Goal: Complete application form

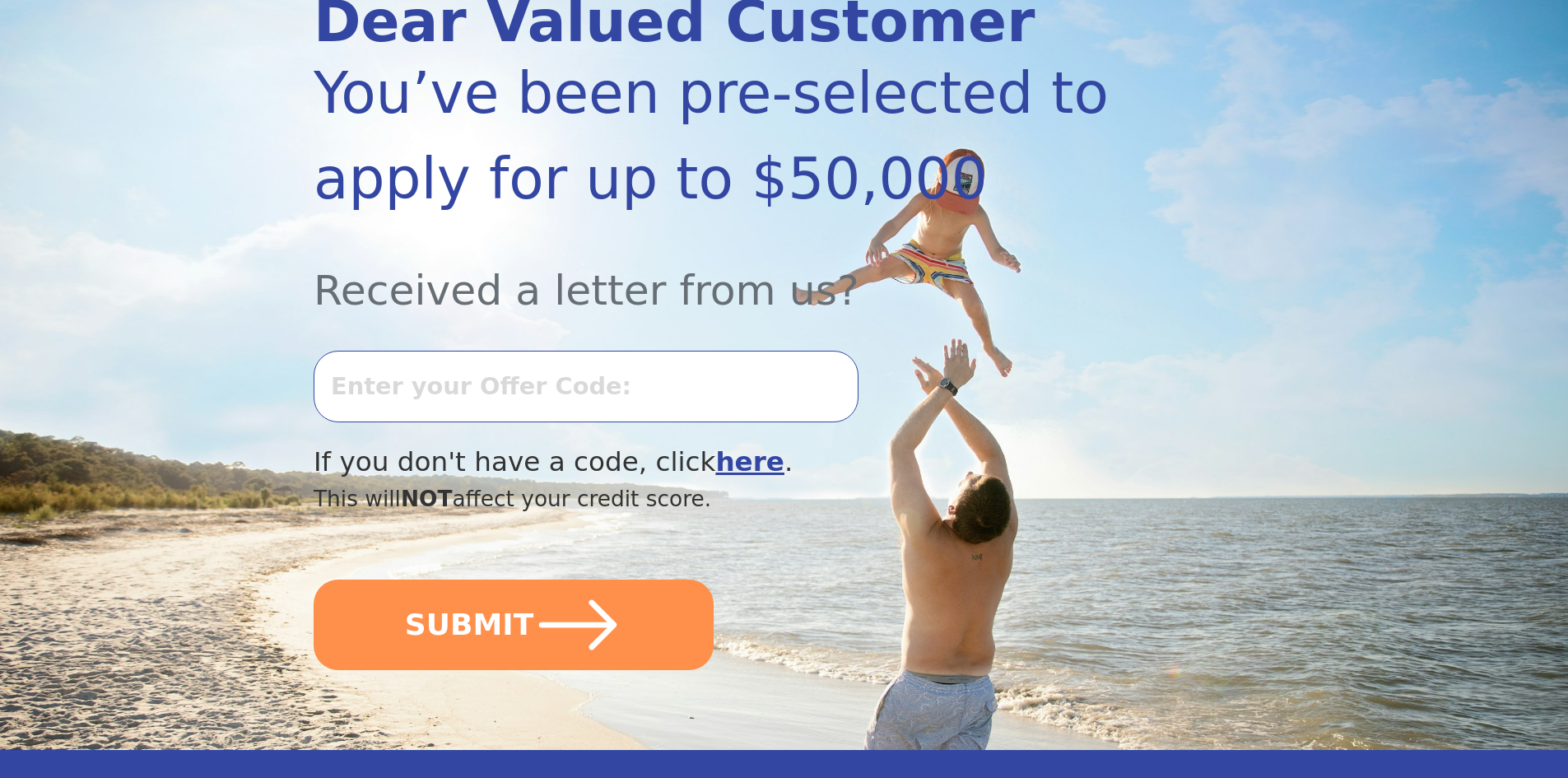
scroll to position [247, 0]
click at [458, 392] on input "text" at bounding box center [586, 385] width 545 height 70
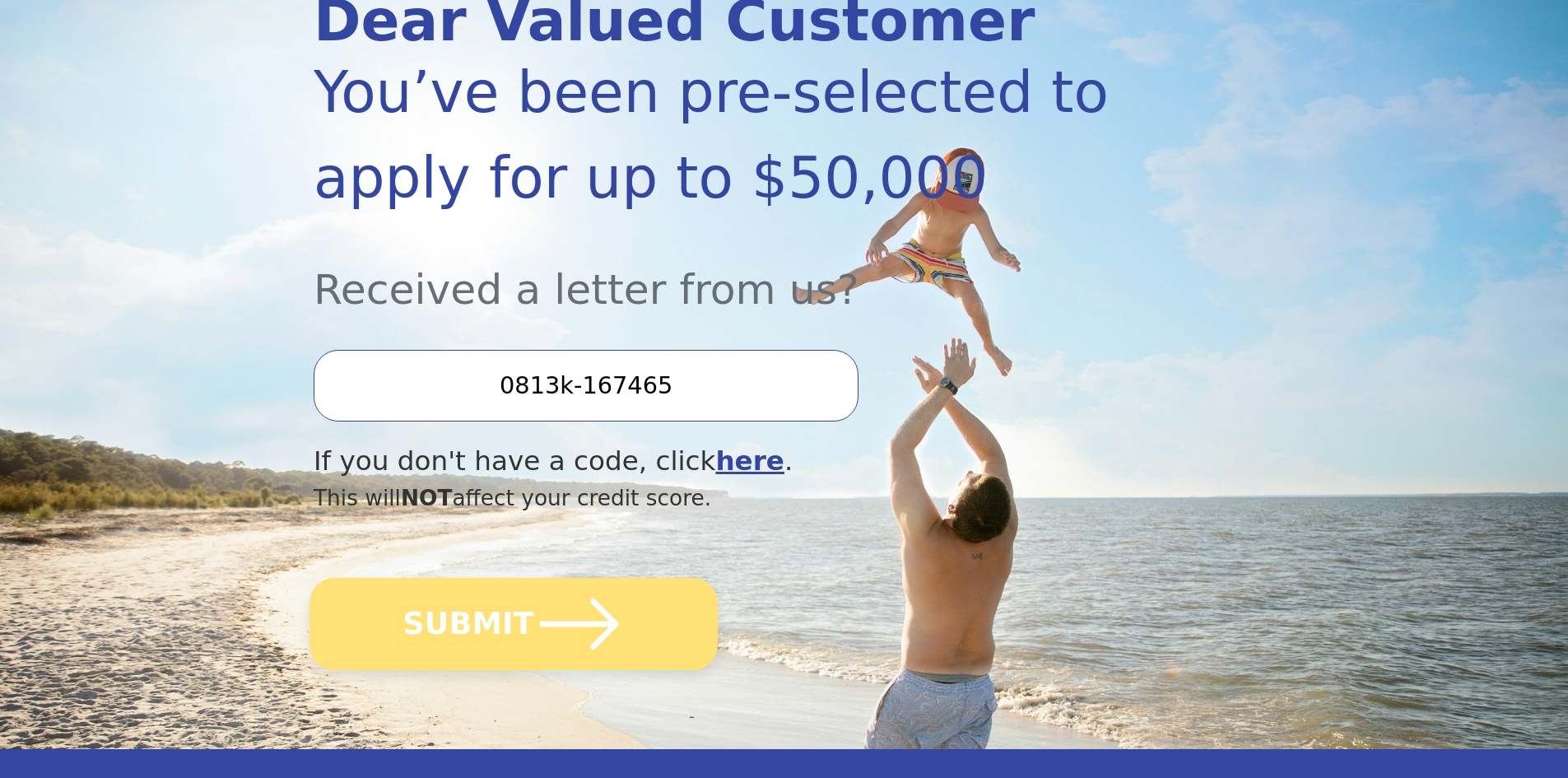
type input "0813k-167465"
click at [563, 615] on icon "submit" at bounding box center [580, 624] width 91 height 91
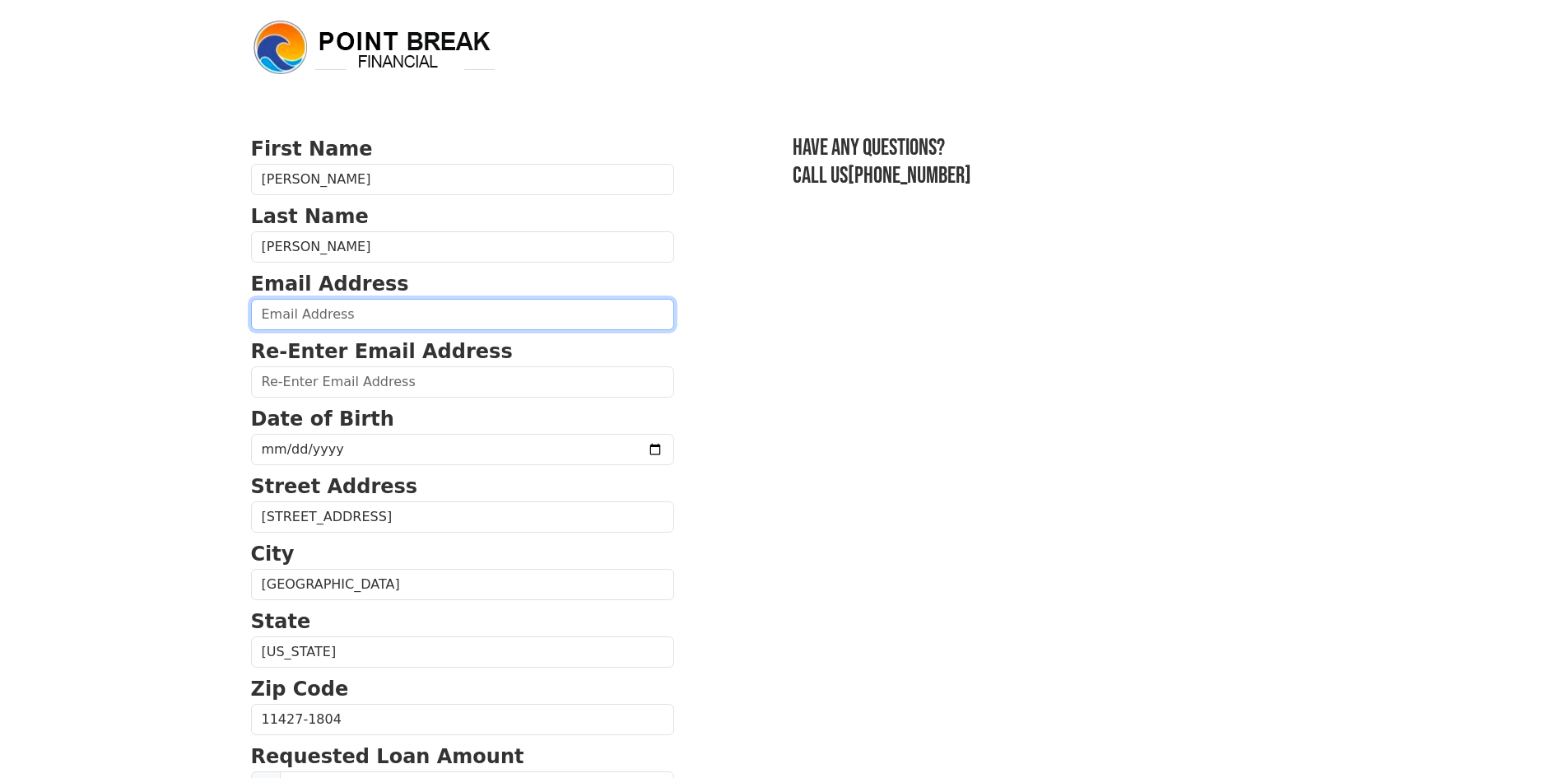
click at [321, 314] on input "email" at bounding box center [462, 314] width 423 height 31
type input "[EMAIL_ADDRESS][DOMAIN_NAME]"
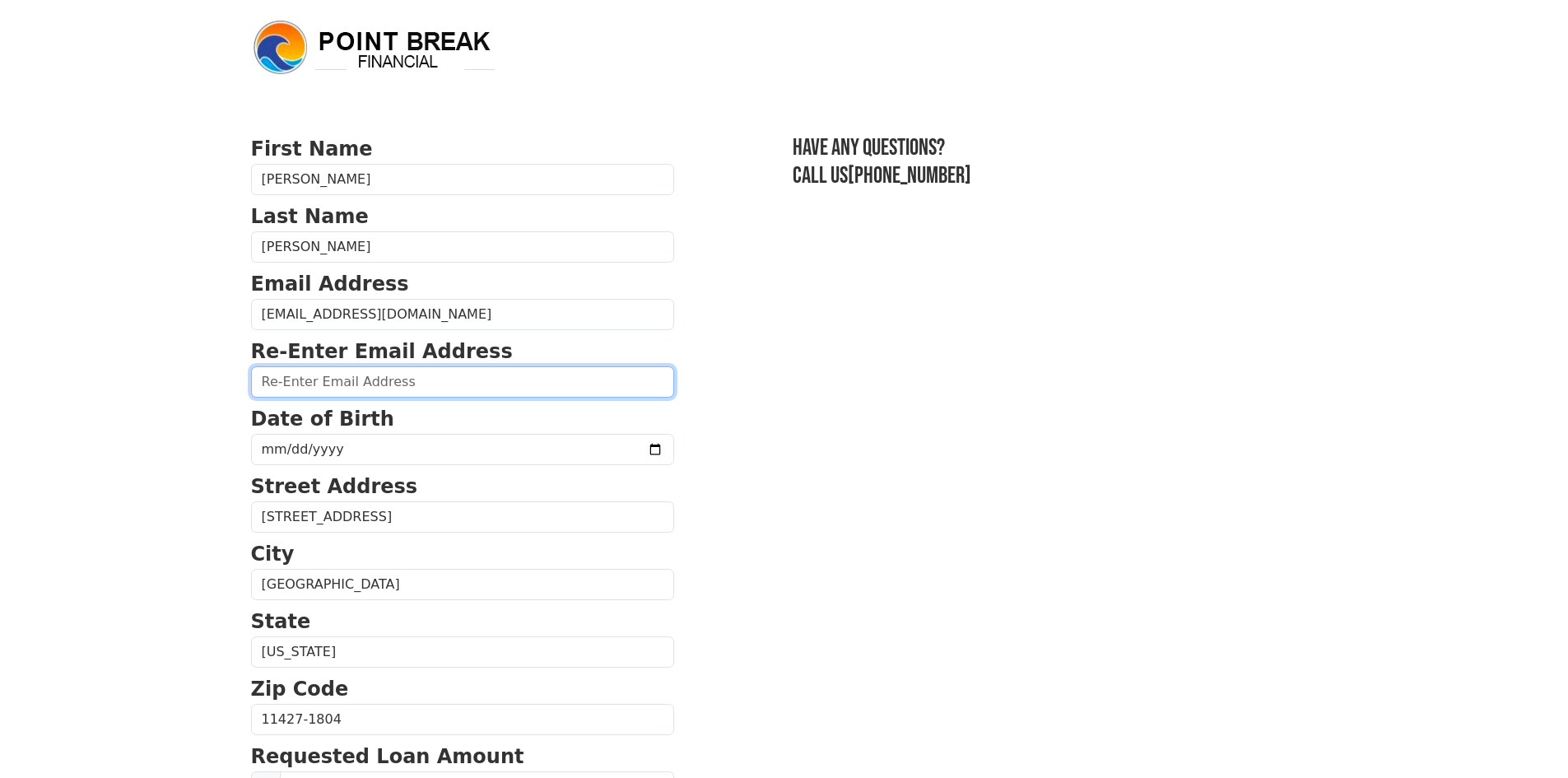
type input "[EMAIL_ADDRESS][DOMAIN_NAME]"
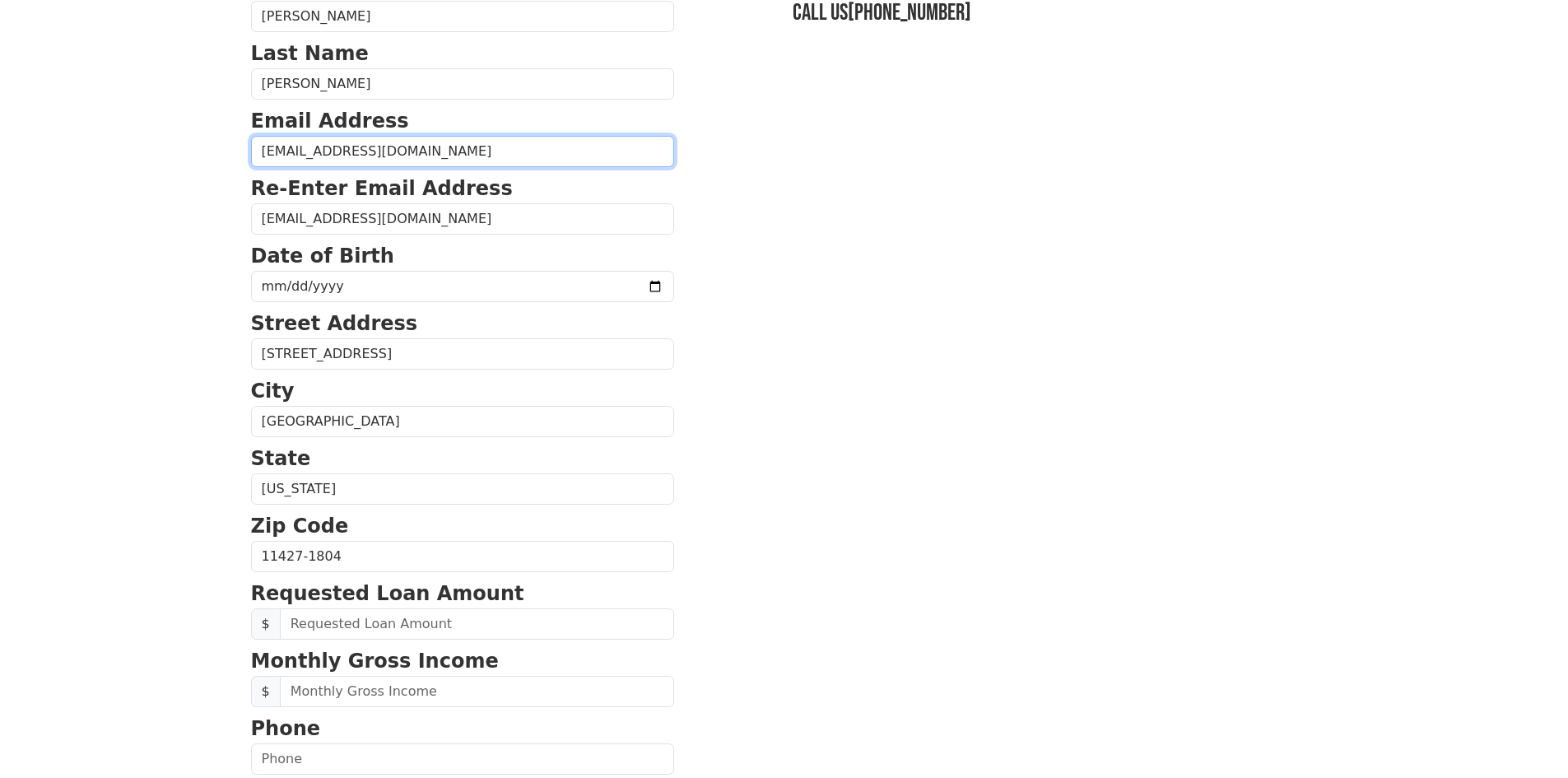
scroll to position [165, 0]
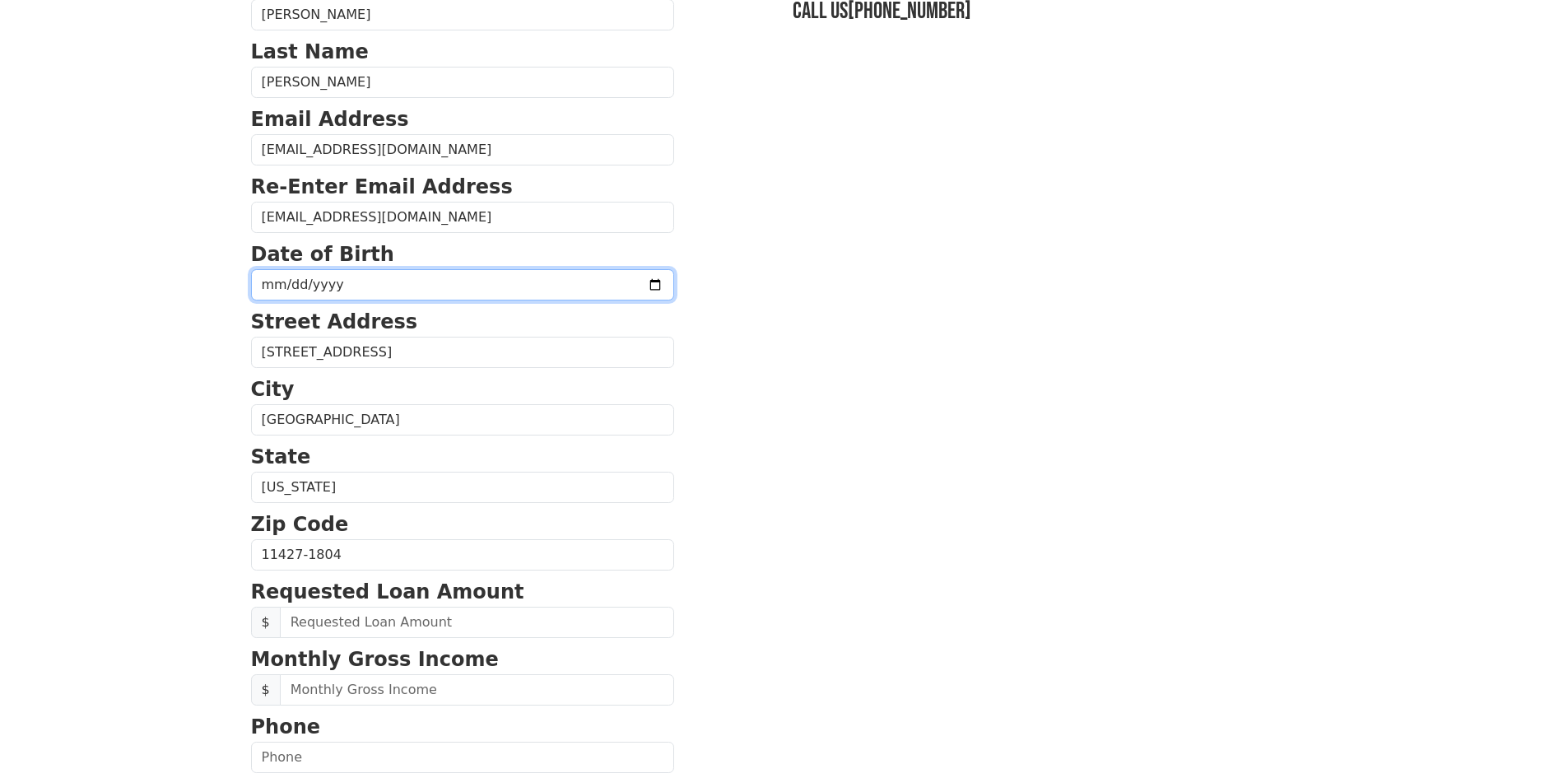
click at [376, 282] on input "date" at bounding box center [462, 284] width 423 height 31
type input "[DATE]"
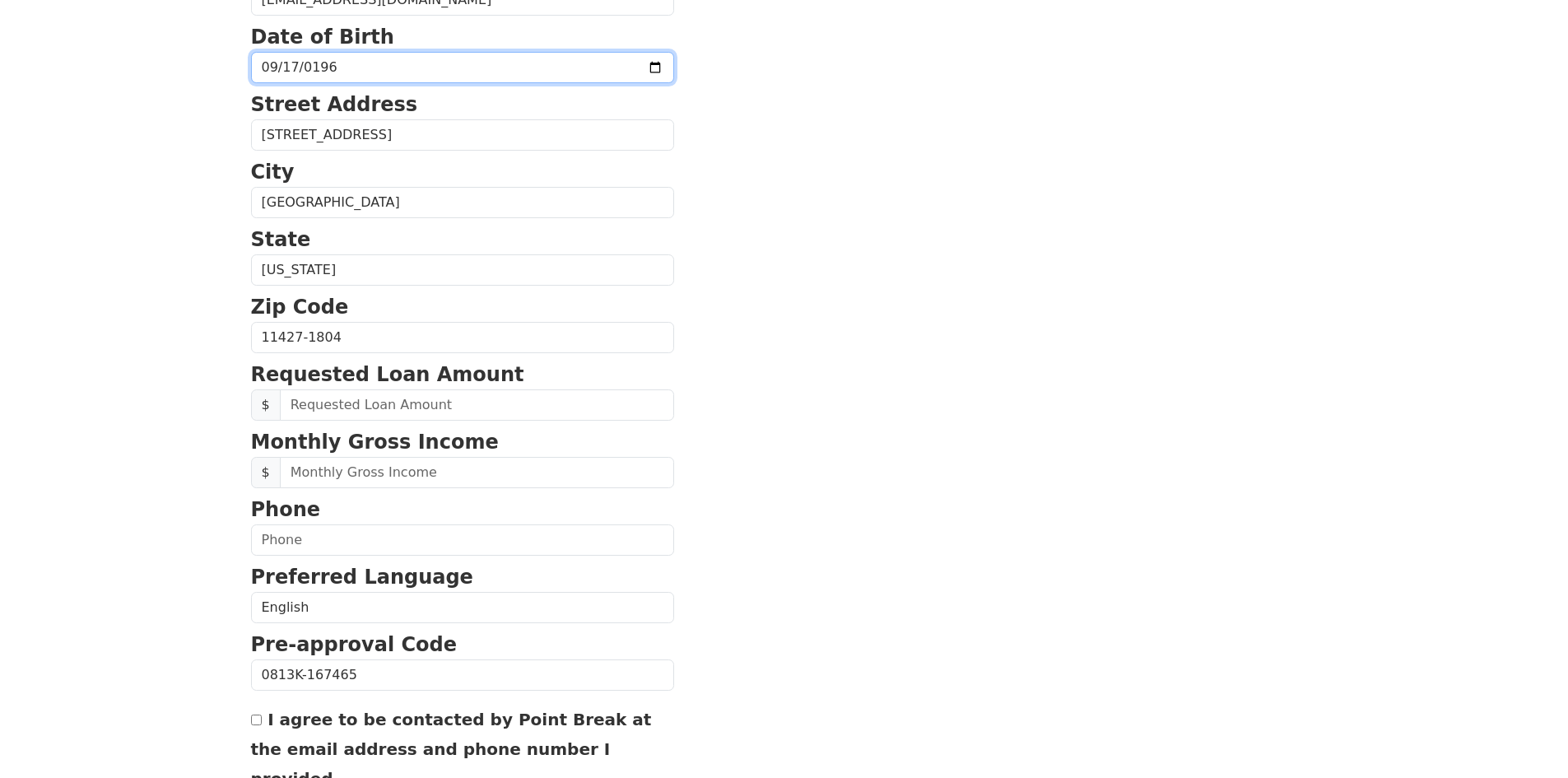
scroll to position [411, 0]
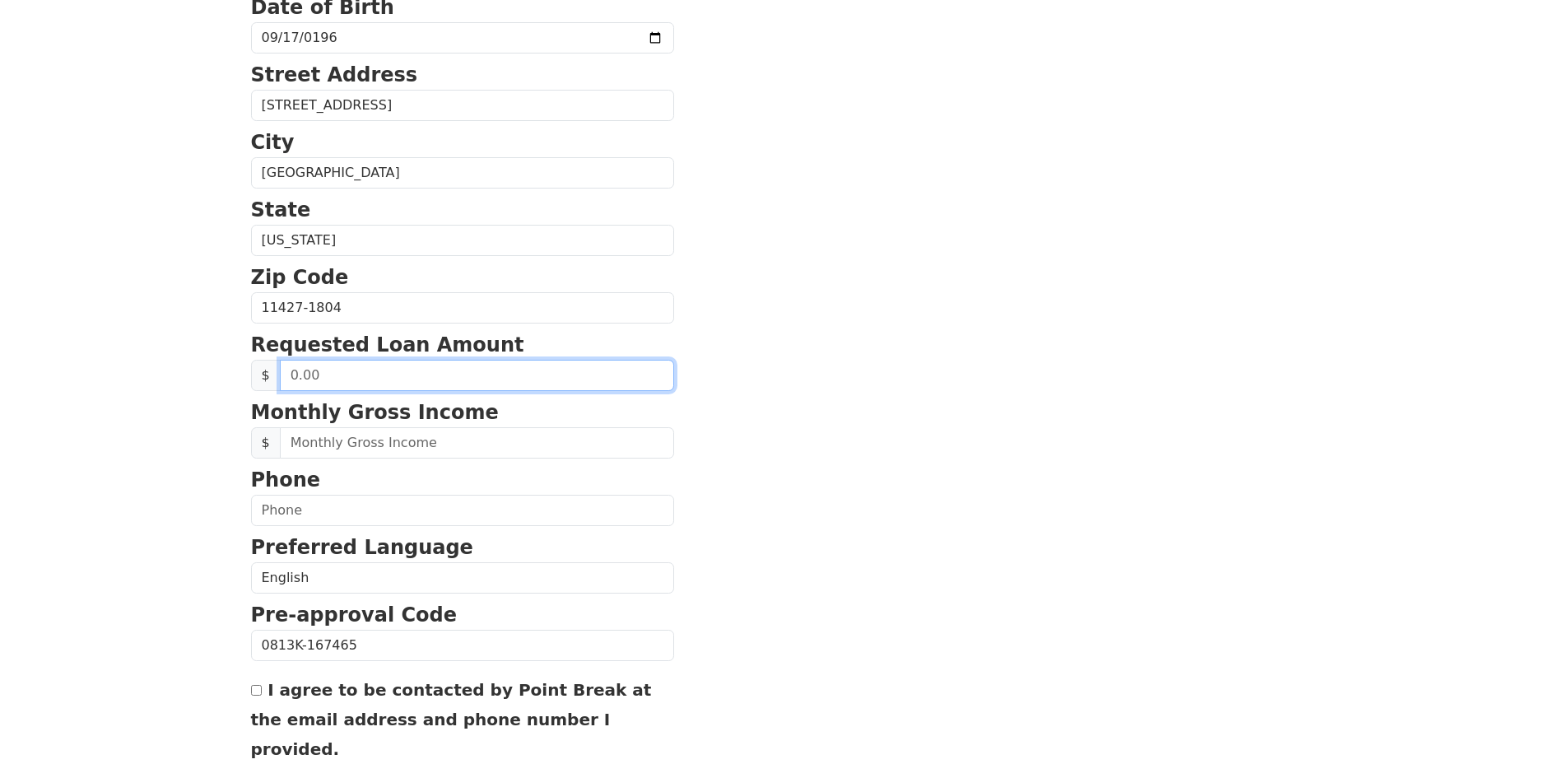
click at [330, 375] on input "text" at bounding box center [476, 375] width 394 height 31
click at [314, 371] on input "150.00" at bounding box center [476, 375] width 394 height 31
click at [332, 371] on input "15.00" at bounding box center [476, 375] width 394 height 31
click at [338, 376] on input "15.00" at bounding box center [476, 375] width 394 height 31
click at [312, 374] on input "20.00" at bounding box center [476, 375] width 394 height 31
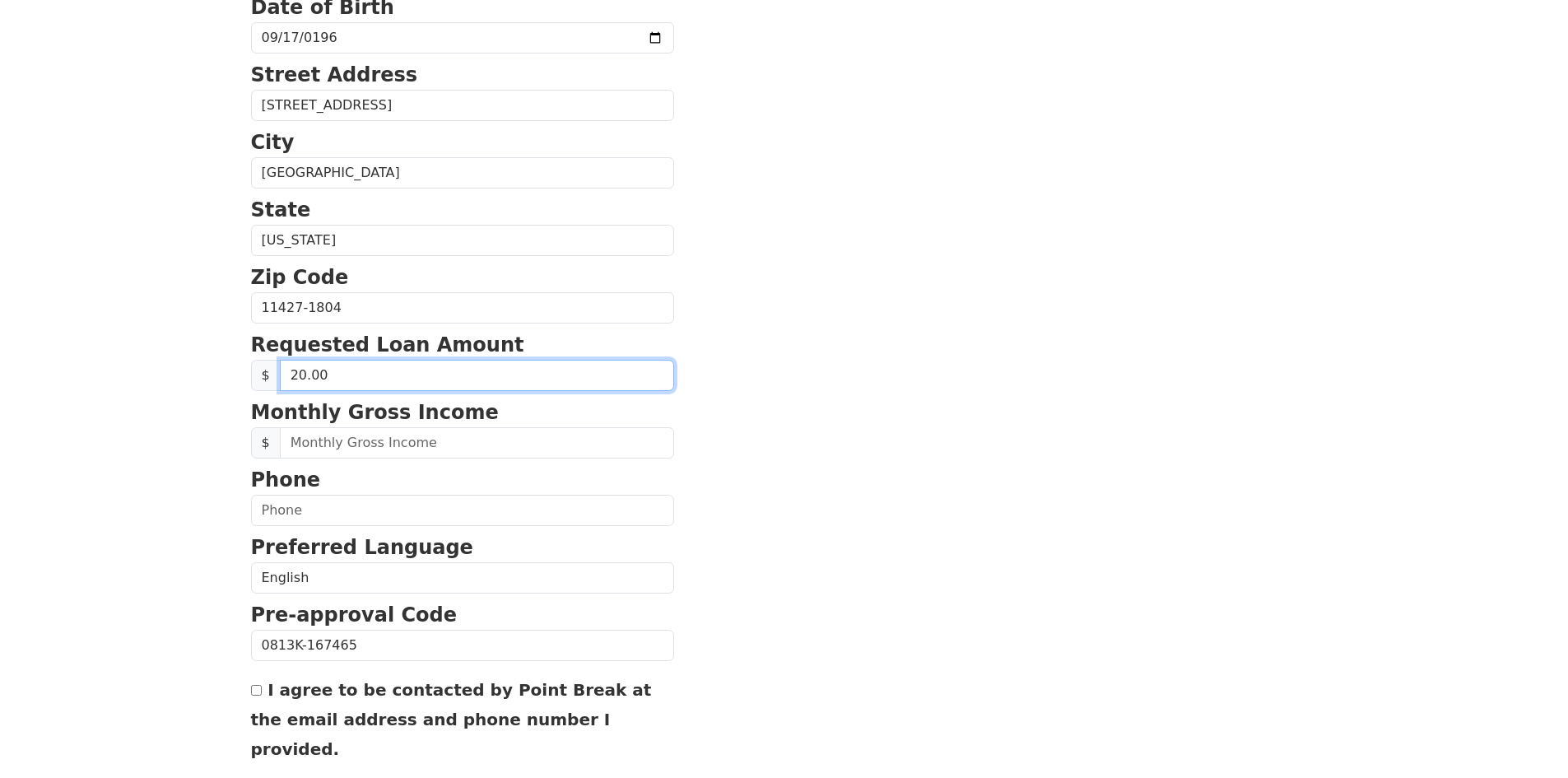
click at [342, 375] on input "20.00" at bounding box center [476, 375] width 394 height 31
click at [283, 373] on input "0.00" at bounding box center [476, 375] width 394 height 31
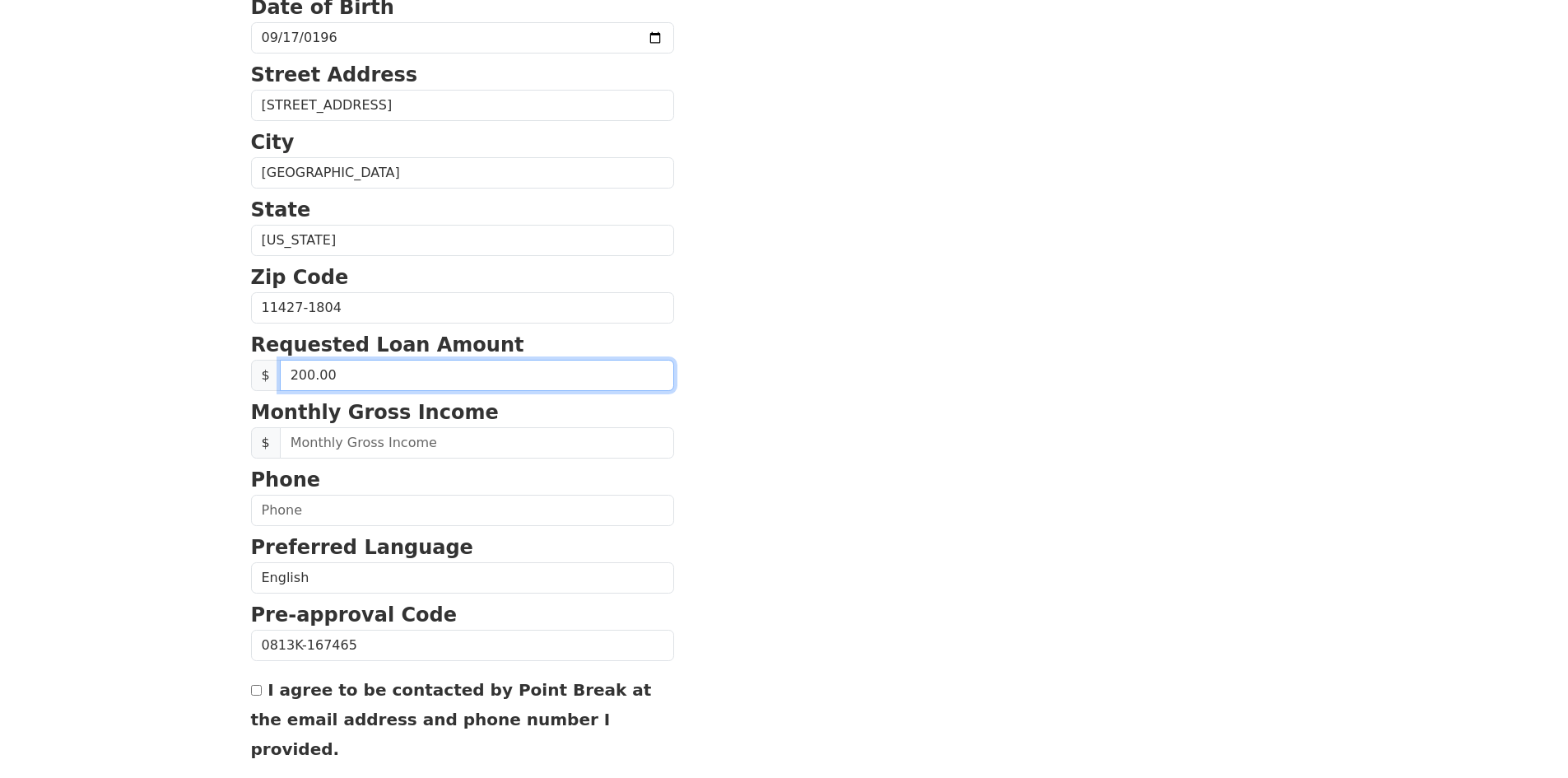
click at [305, 369] on input "200.00" at bounding box center [476, 375] width 394 height 31
click at [363, 372] on input "200.00" at bounding box center [476, 375] width 394 height 31
drag, startPoint x: 360, startPoint y: 374, endPoint x: 351, endPoint y: 377, distance: 9.5
click at [353, 376] on input "0.00" at bounding box center [476, 375] width 394 height 31
click at [310, 374] on input "20.00" at bounding box center [476, 375] width 394 height 31
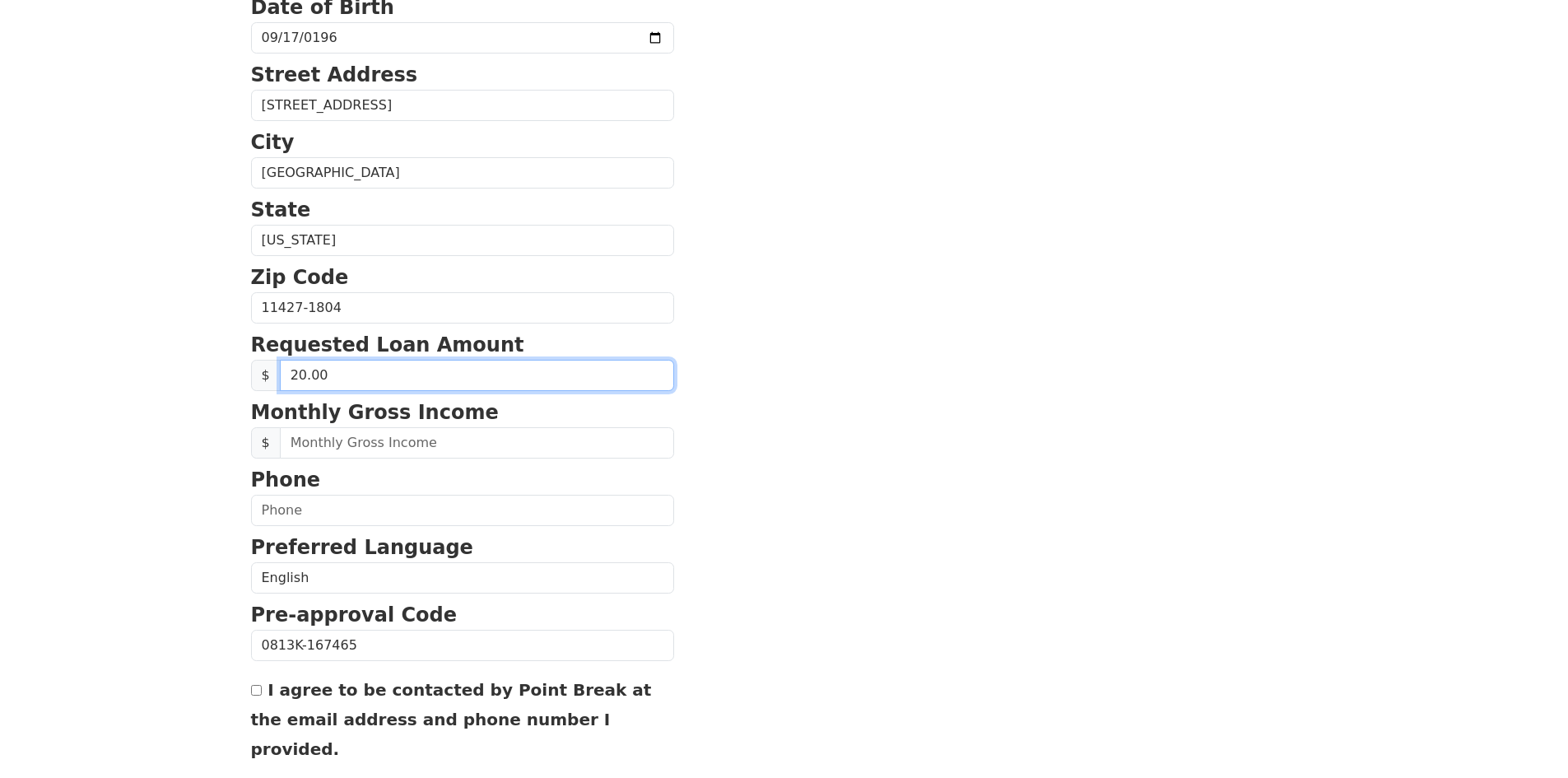
click at [308, 382] on input "20.00" at bounding box center [476, 375] width 394 height 31
click at [322, 371] on input "0.00" at bounding box center [476, 375] width 394 height 31
click at [297, 376] on input "0.00" at bounding box center [476, 375] width 394 height 31
type input "20.00"
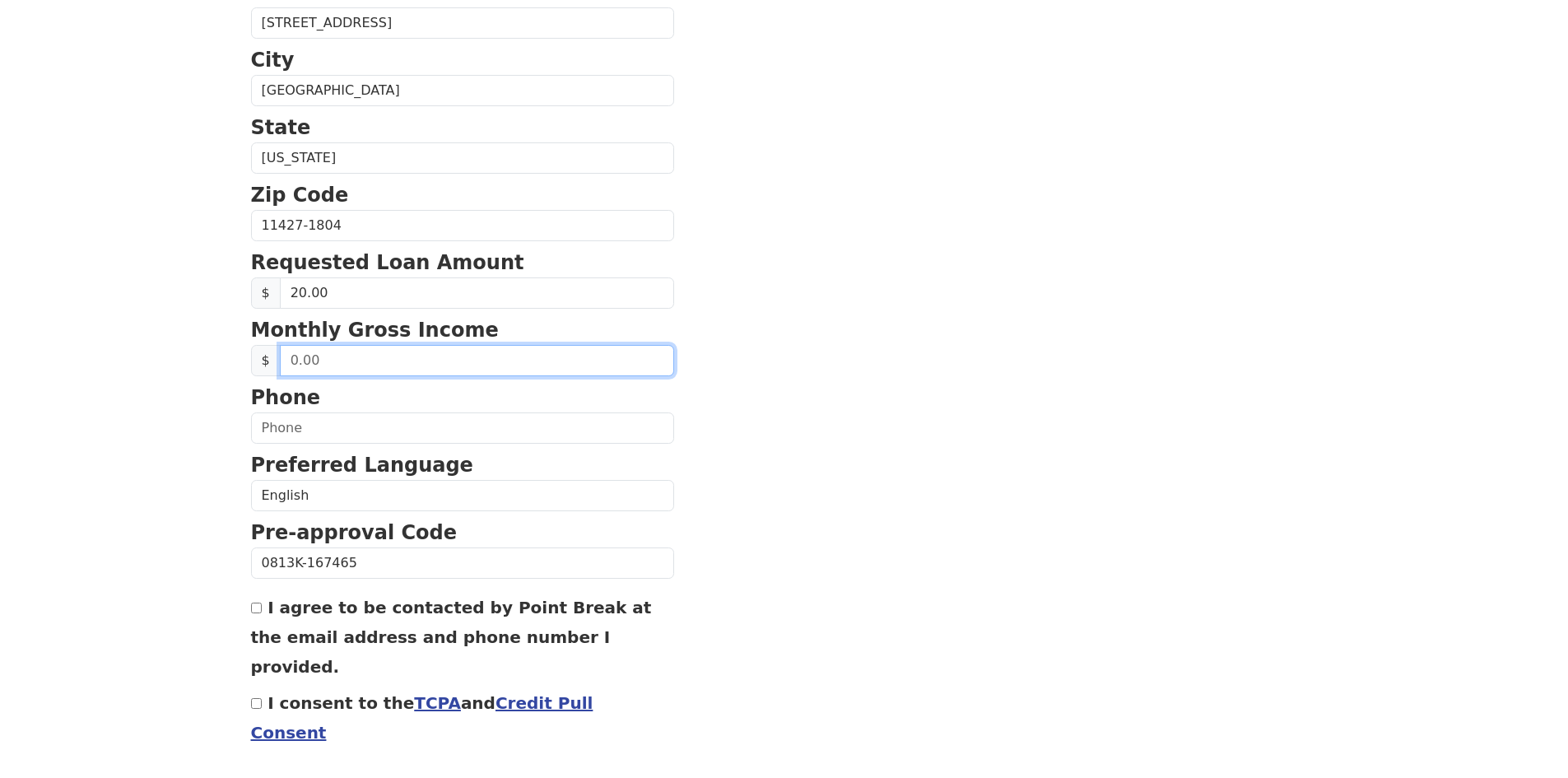
click at [391, 355] on input "text" at bounding box center [476, 360] width 394 height 31
type input "1,000.00"
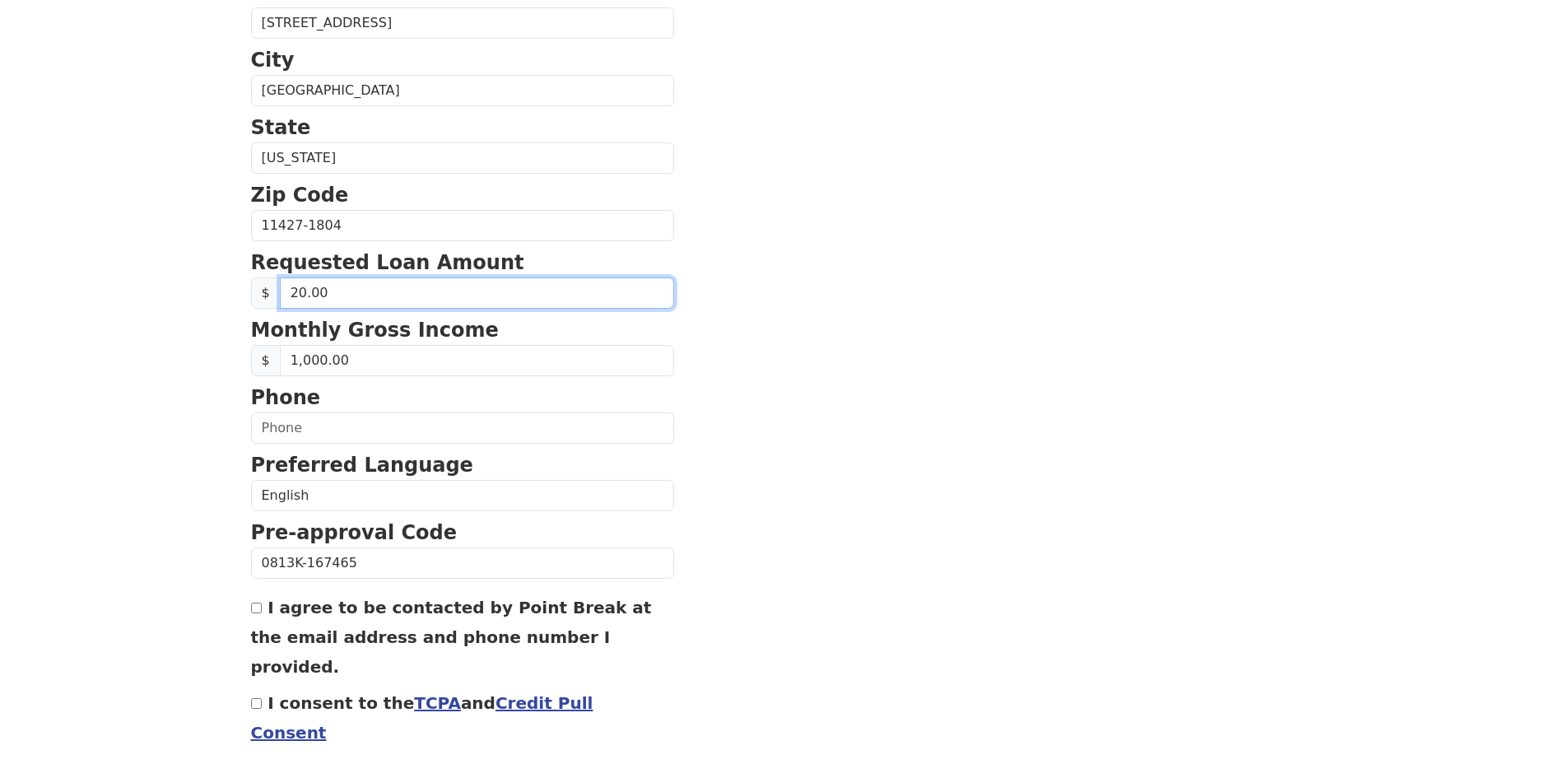
click at [304, 294] on input "20.00" at bounding box center [476, 293] width 394 height 31
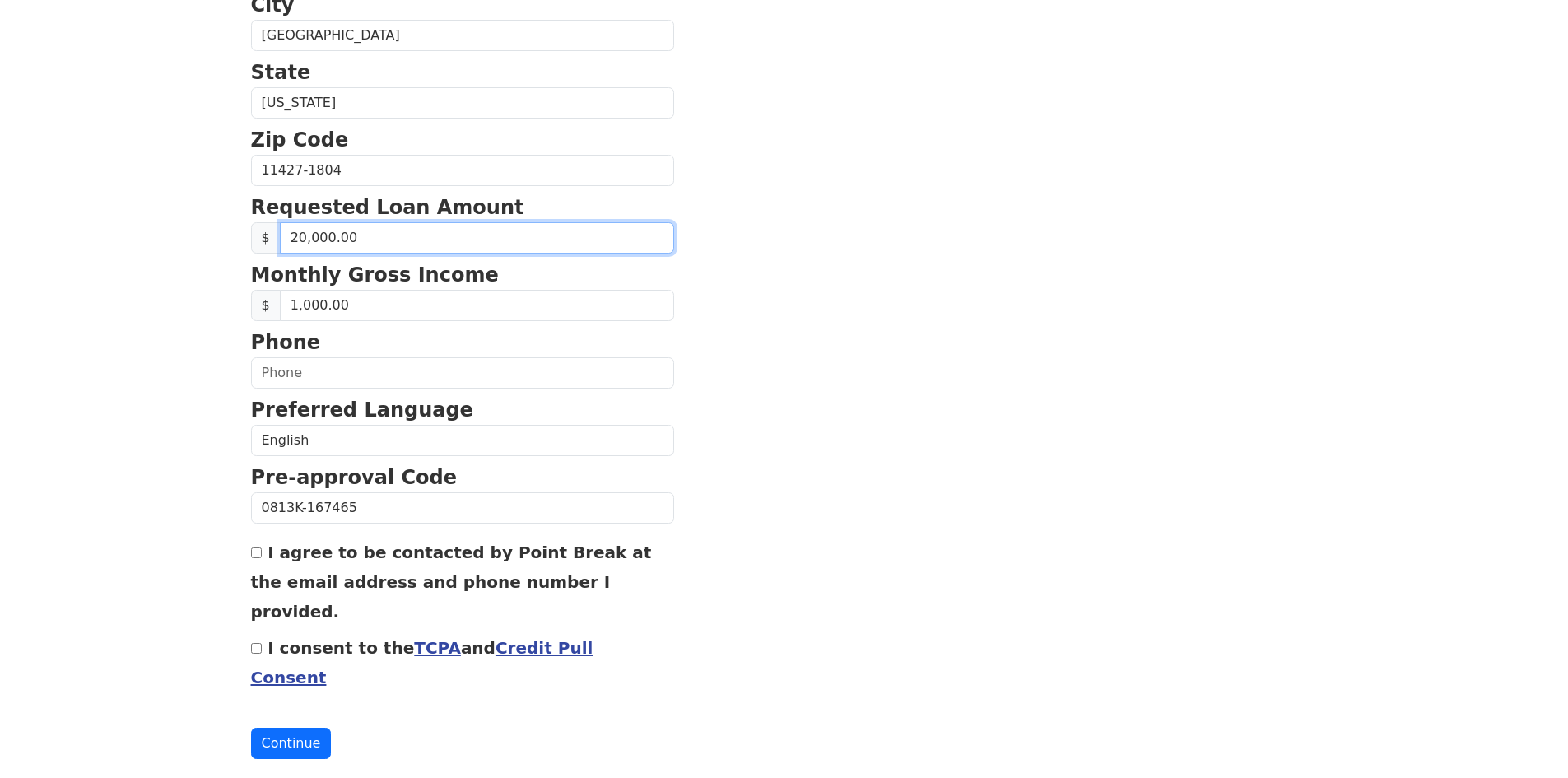
scroll to position [576, 0]
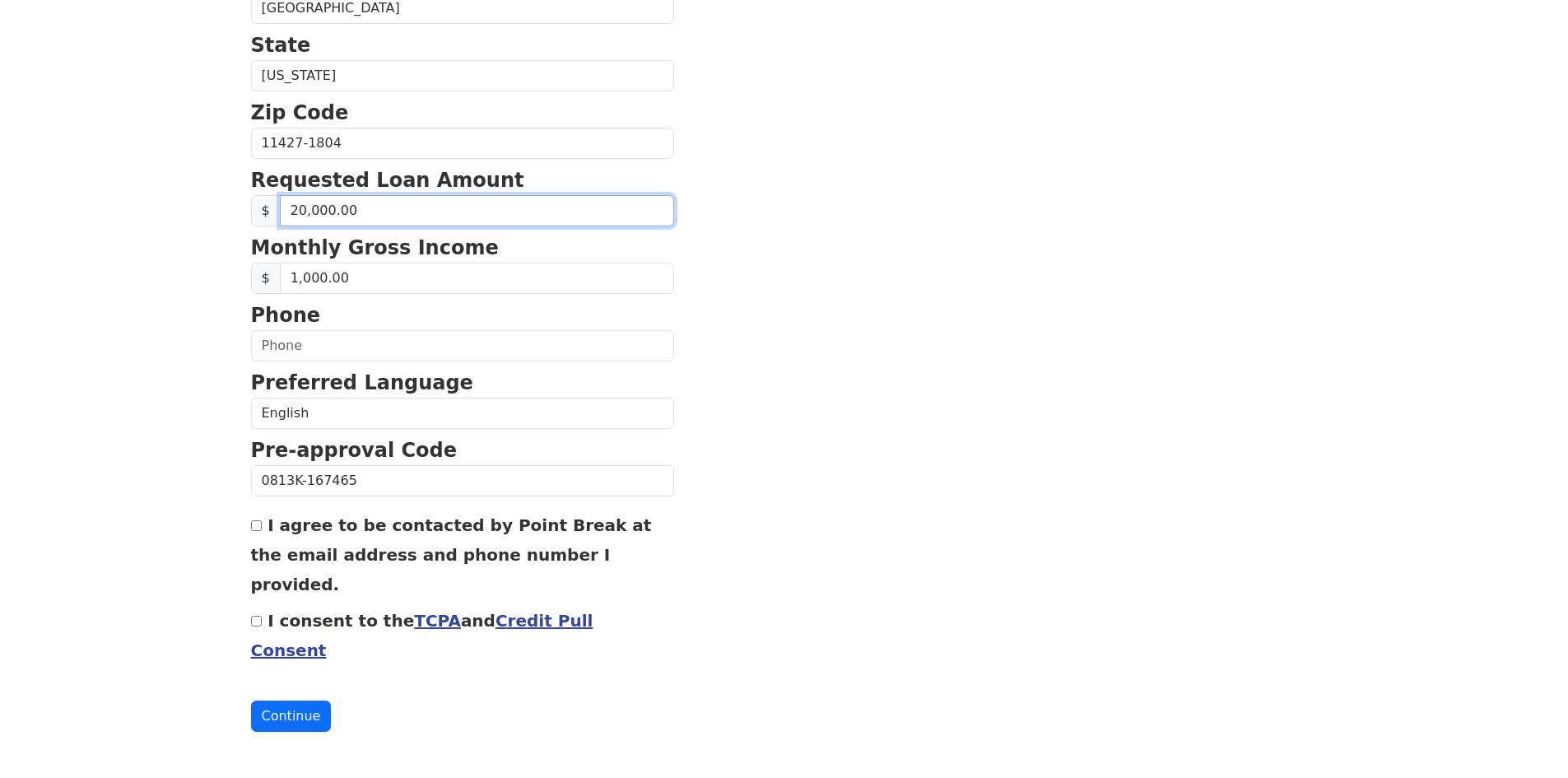
click at [362, 204] on input "20,000.00" at bounding box center [476, 210] width 394 height 31
click at [335, 208] on input "2.00" at bounding box center [476, 210] width 394 height 31
drag, startPoint x: 323, startPoint y: 207, endPoint x: 376, endPoint y: 226, distance: 56.3
click at [329, 208] on input "0.00" at bounding box center [476, 210] width 394 height 31
click at [408, 215] on input "0.00" at bounding box center [476, 210] width 394 height 31
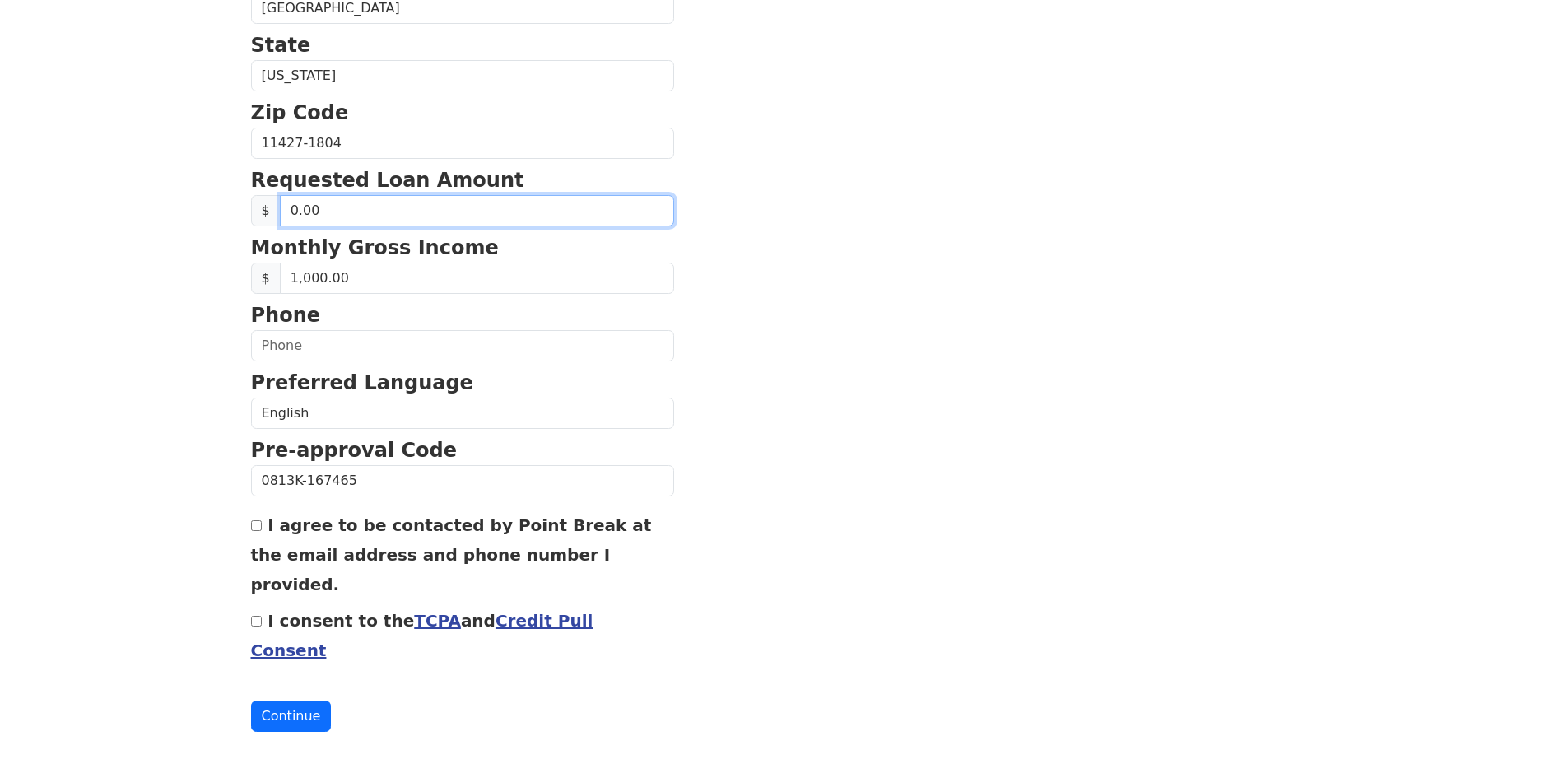
click at [284, 207] on input "0.00" at bounding box center [476, 210] width 394 height 31
click at [285, 206] on input "0.00" at bounding box center [476, 210] width 394 height 31
click at [252, 191] on p "Requested Loan Amount" at bounding box center [462, 180] width 423 height 29
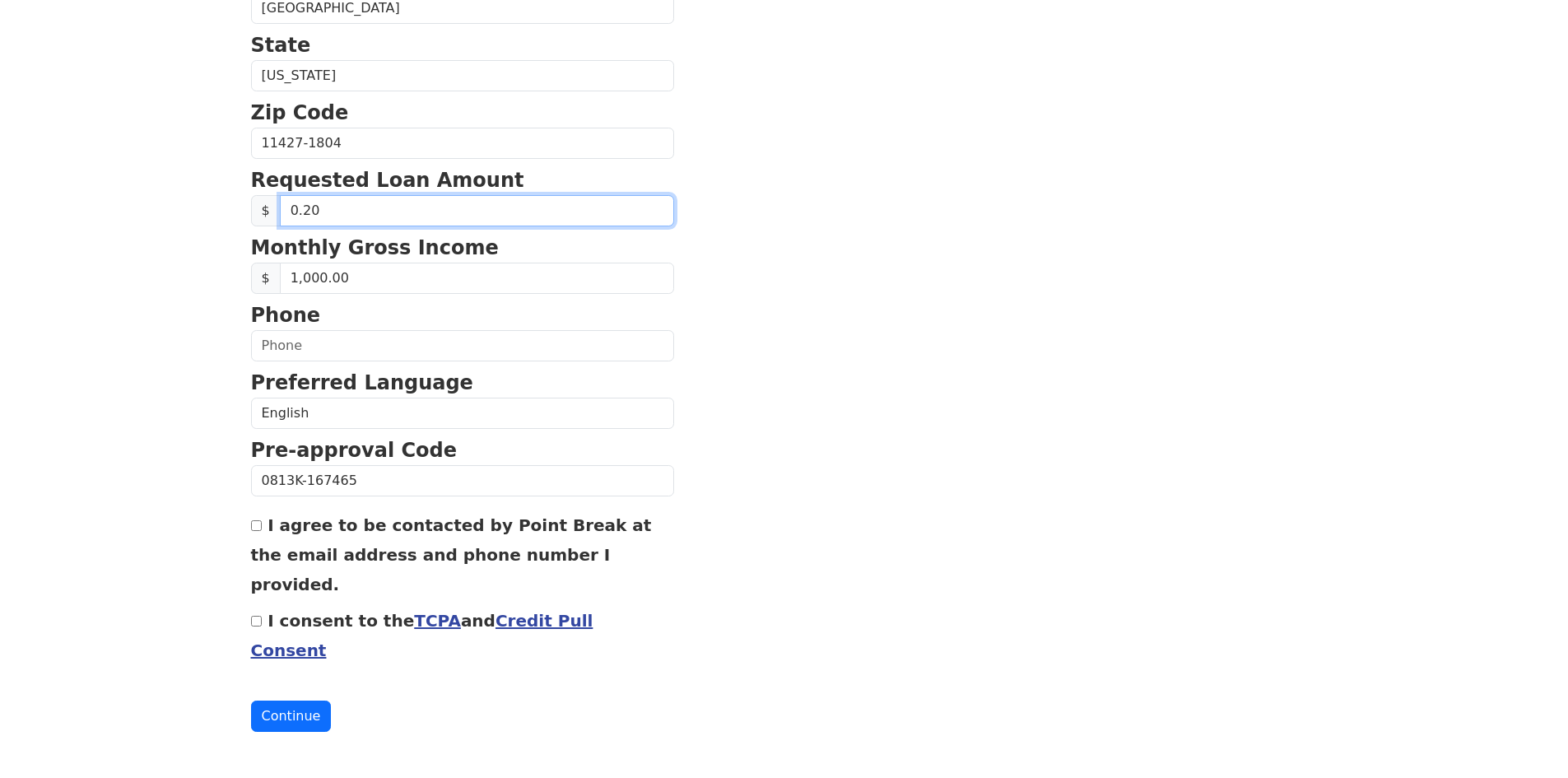
click at [331, 205] on input "0.20" at bounding box center [476, 210] width 394 height 31
click at [327, 212] on input "0.20" at bounding box center [476, 210] width 394 height 31
type input "0.00"
click at [253, 519] on div "I agree to be contacted by Point Break at the email address and phone number I …" at bounding box center [462, 554] width 423 height 89
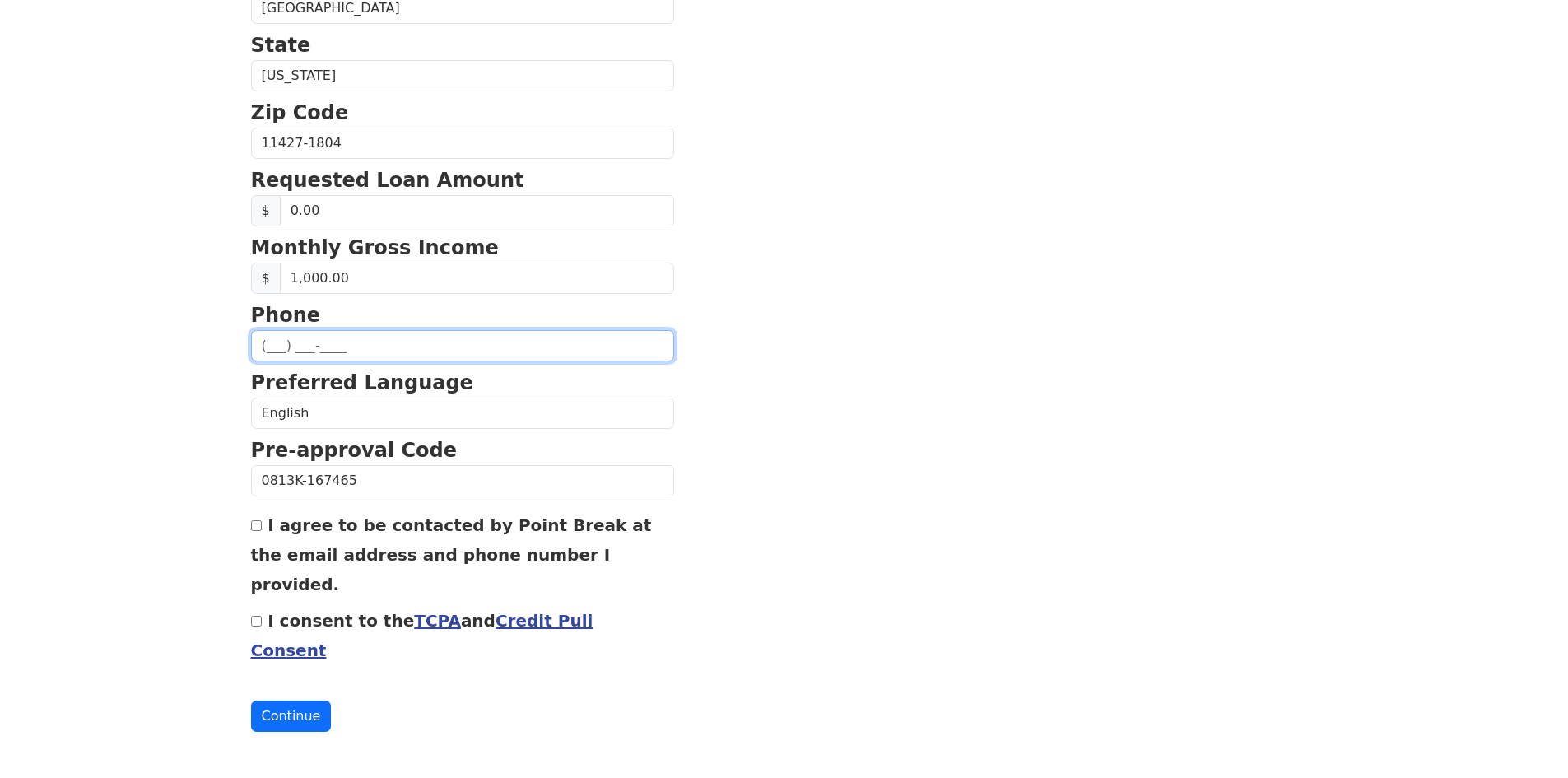
click at [310, 353] on input "text" at bounding box center [462, 345] width 423 height 31
type input "[PHONE_NUMBER]"
click at [256, 619] on input "I consent to the TCPA and Credit Pull Consent" at bounding box center [256, 620] width 11 height 11
checkbox input "true"
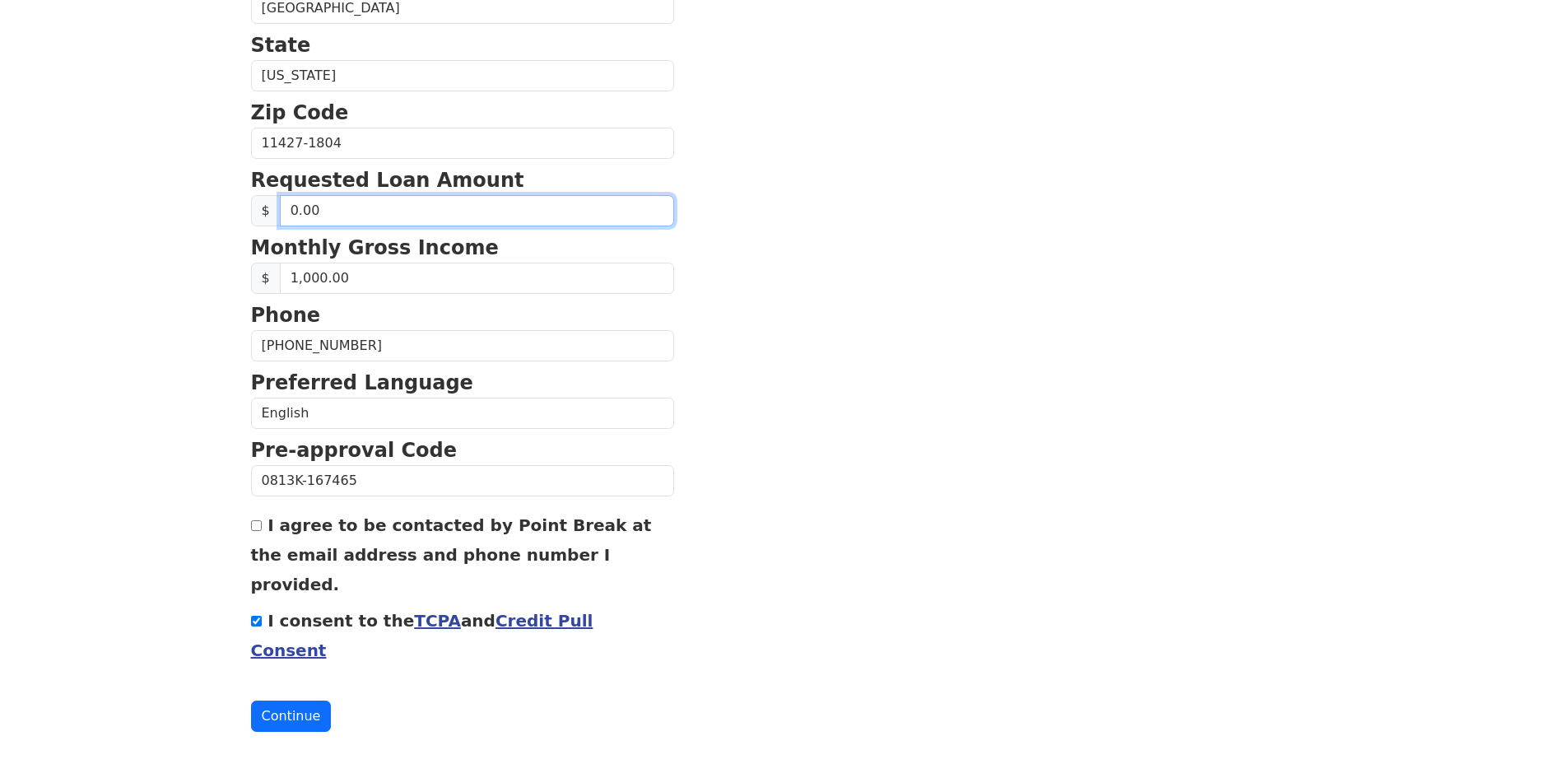
click at [332, 215] on input "0.00" at bounding box center [476, 210] width 394 height 31
click at [330, 210] on input "0.00" at bounding box center [476, 210] width 394 height 31
click at [300, 210] on input "0.00" at bounding box center [476, 210] width 394 height 31
click at [251, 701] on button "Continue" at bounding box center [291, 716] width 81 height 31
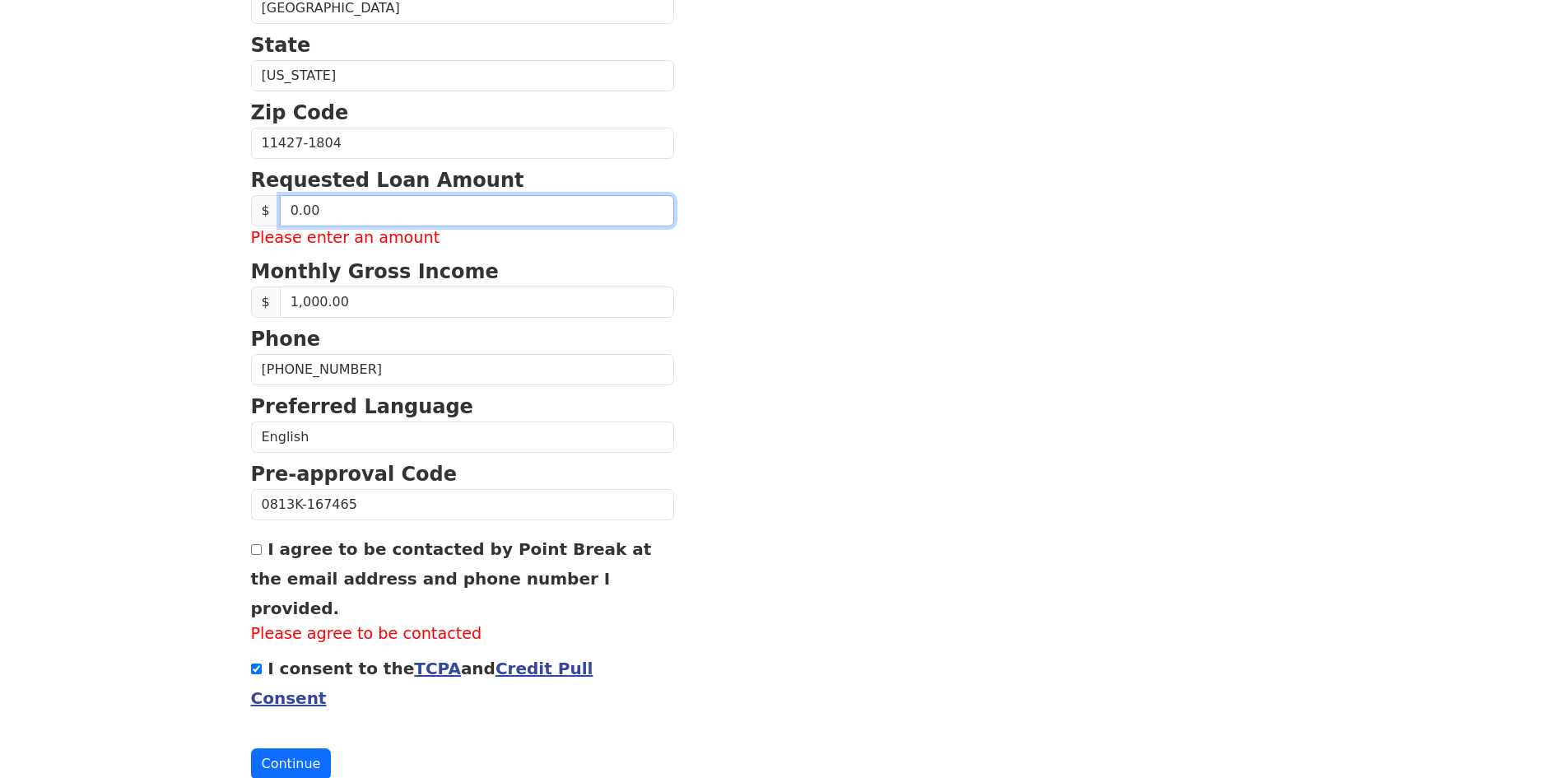
click at [251, 748] on button "Continue" at bounding box center [291, 763] width 81 height 31
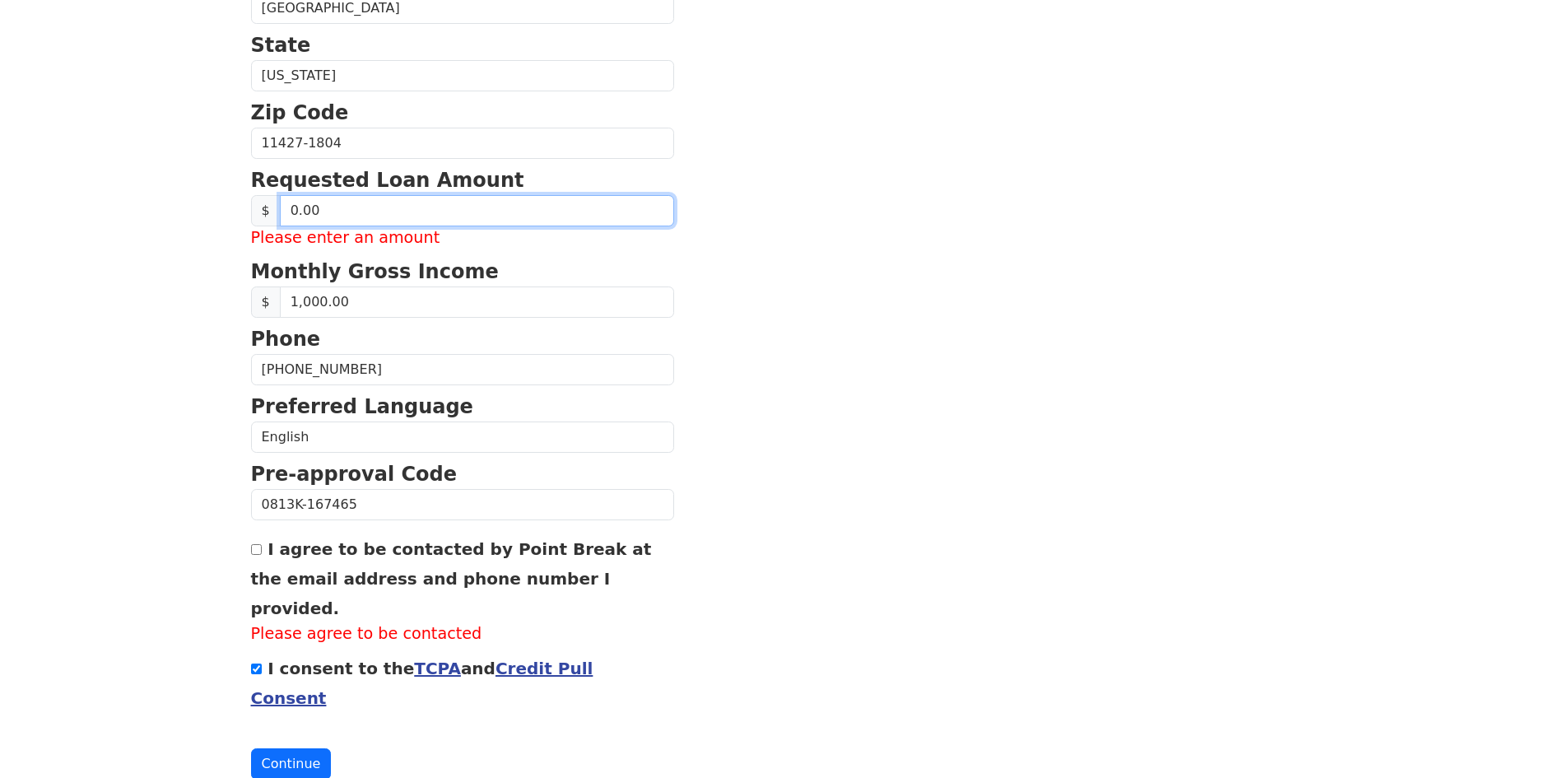
click at [251, 748] on button "Continue" at bounding box center [291, 763] width 81 height 31
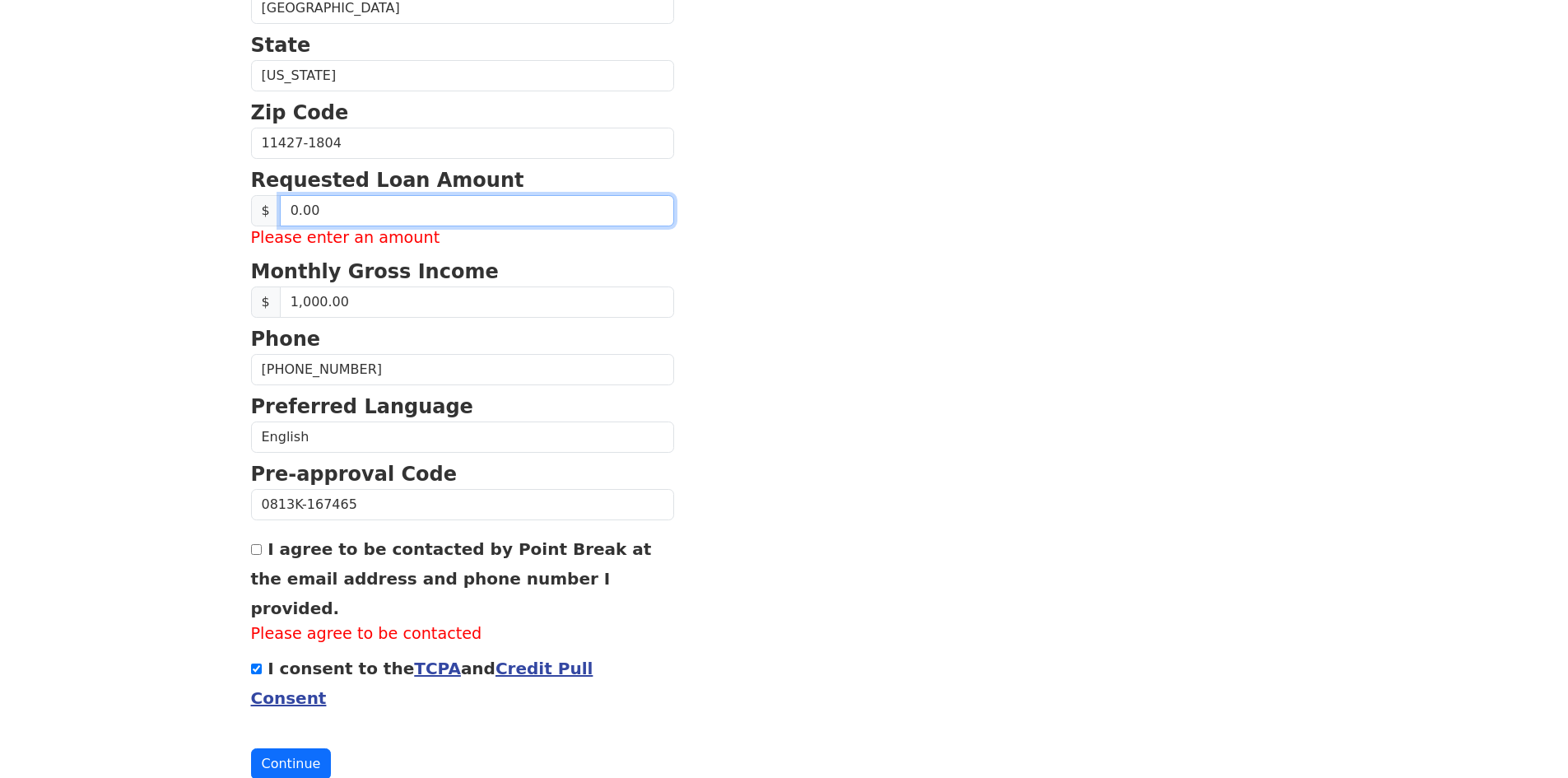
click at [251, 748] on button "Continue" at bounding box center [291, 763] width 81 height 31
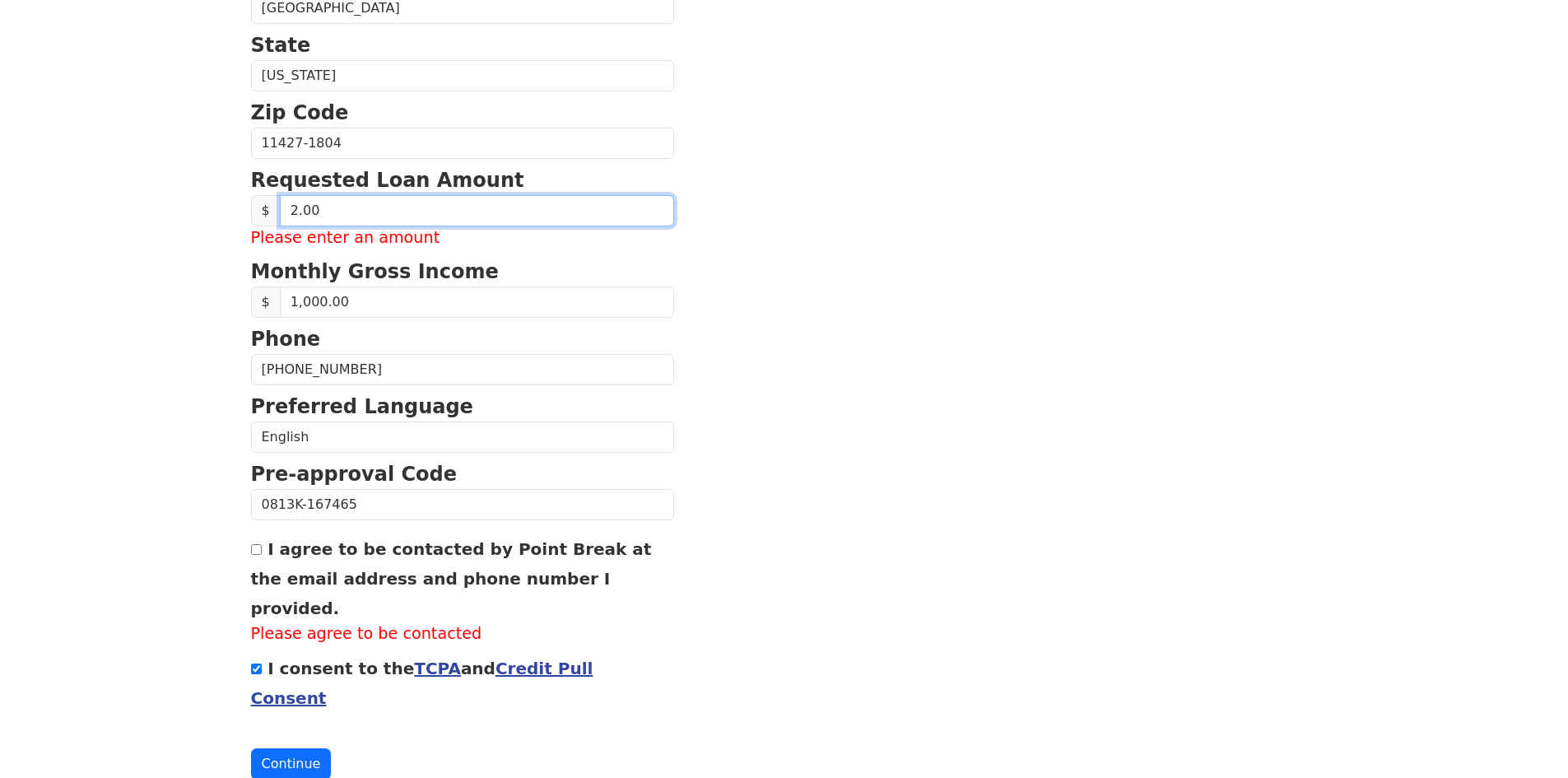
click at [251, 748] on button "Continue" at bounding box center [291, 763] width 81 height 31
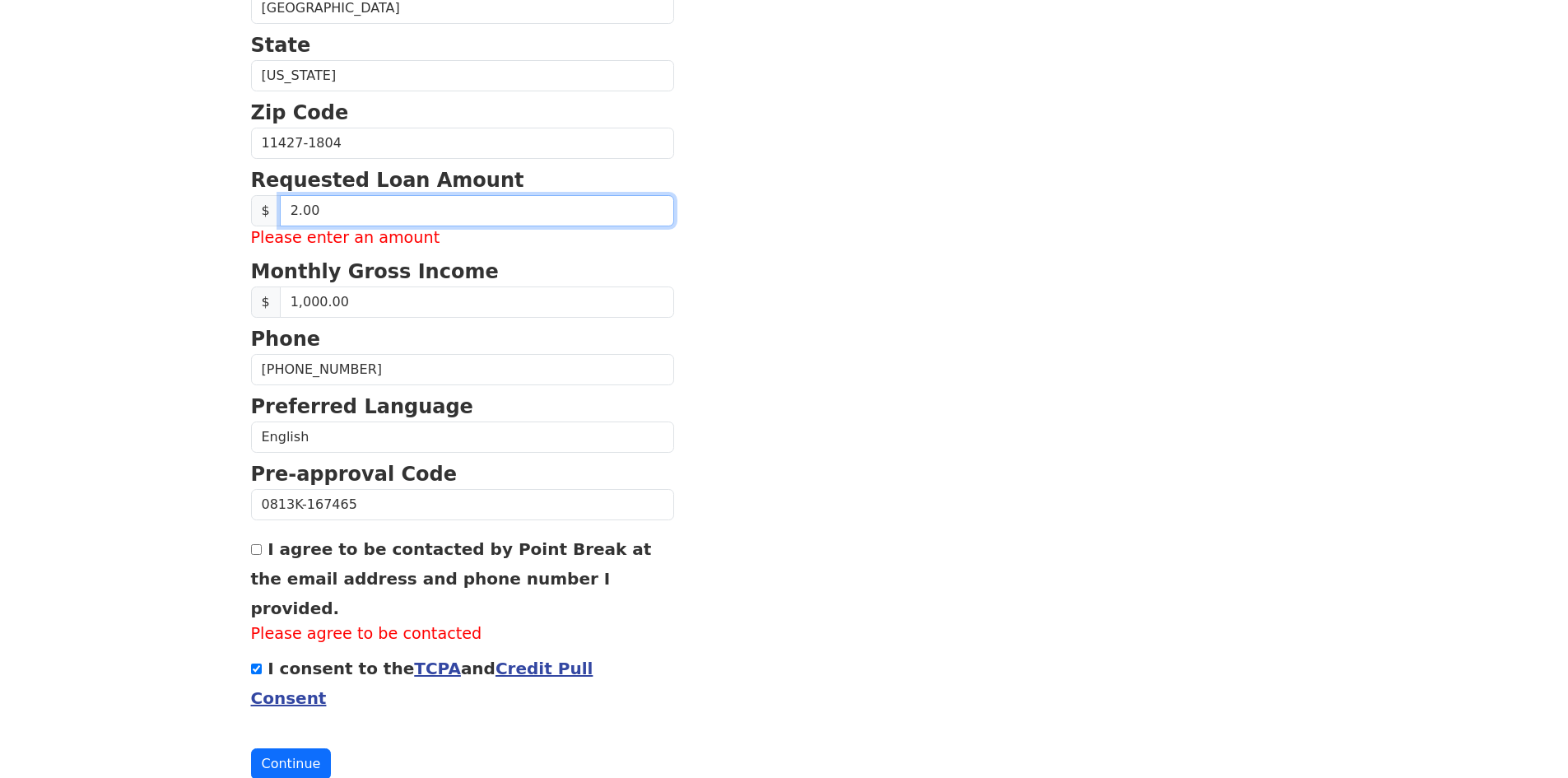
click at [251, 748] on button "Continue" at bounding box center [291, 763] width 81 height 31
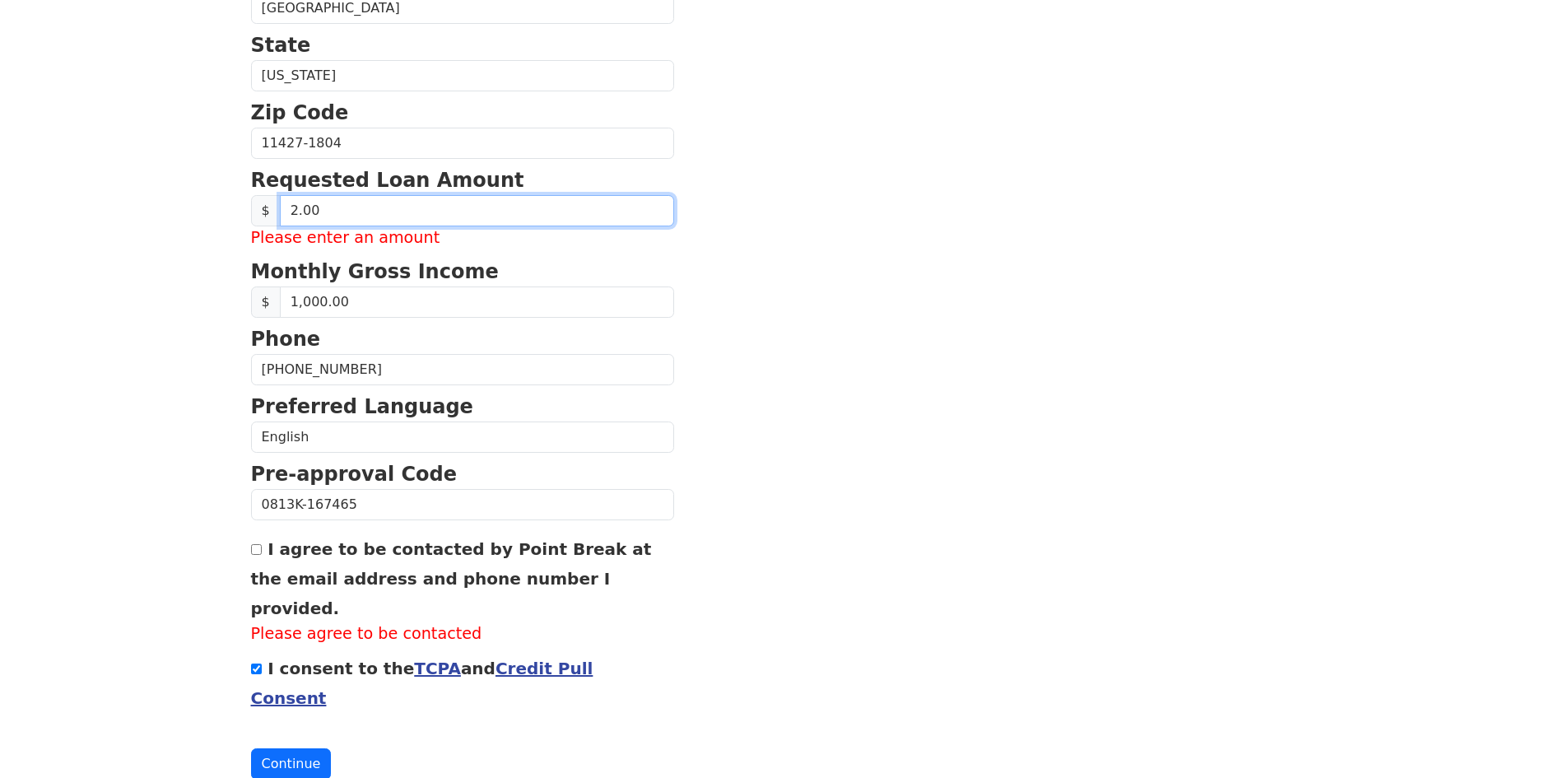
click at [251, 748] on button "Continue" at bounding box center [291, 763] width 81 height 31
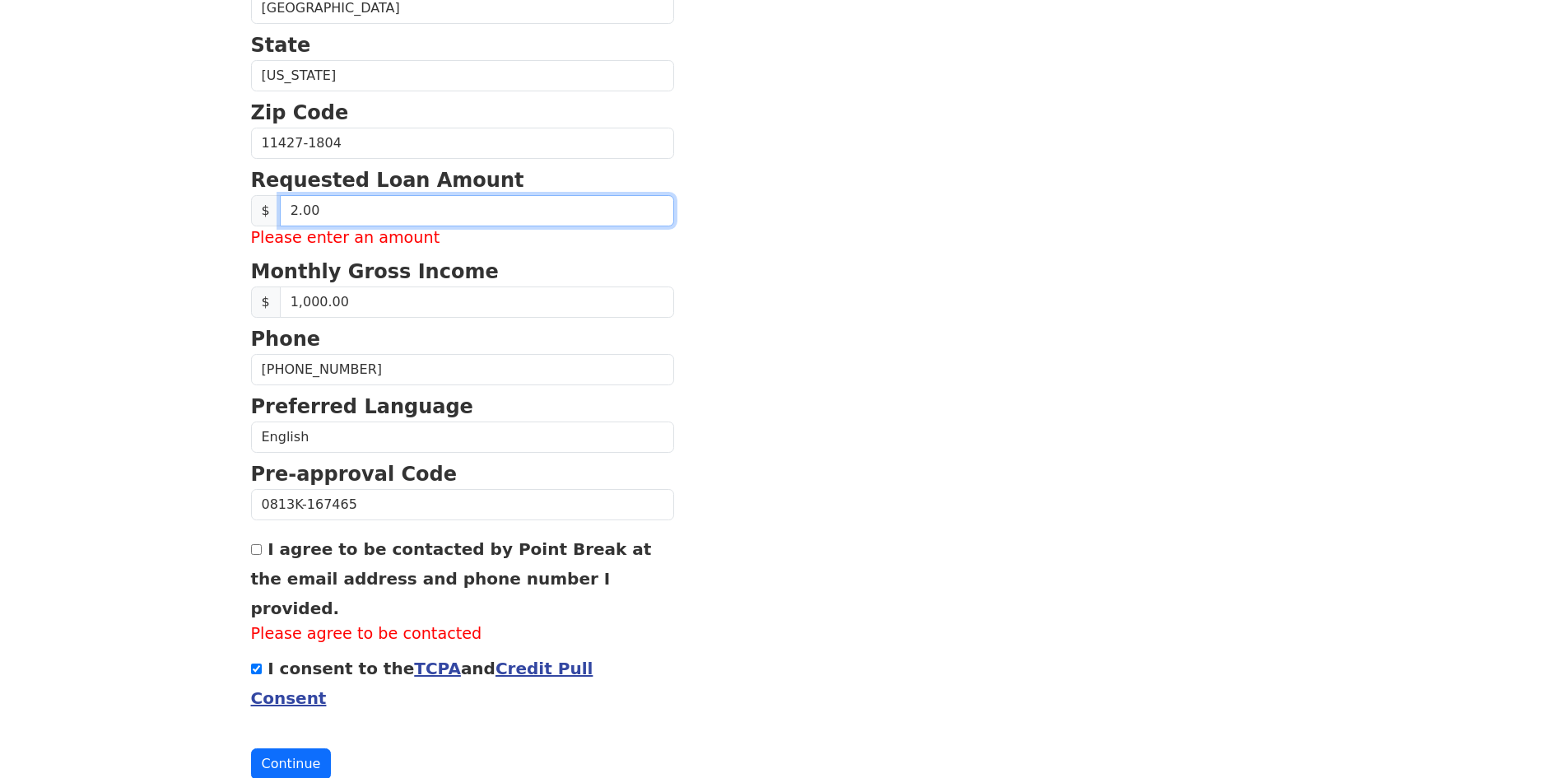
click at [251, 748] on button "Continue" at bounding box center [291, 763] width 81 height 31
click at [316, 198] on input "2.00" at bounding box center [476, 210] width 394 height 31
click at [349, 206] on input "2.00" at bounding box center [476, 210] width 394 height 31
click at [251, 748] on button "Continue" at bounding box center [291, 763] width 81 height 31
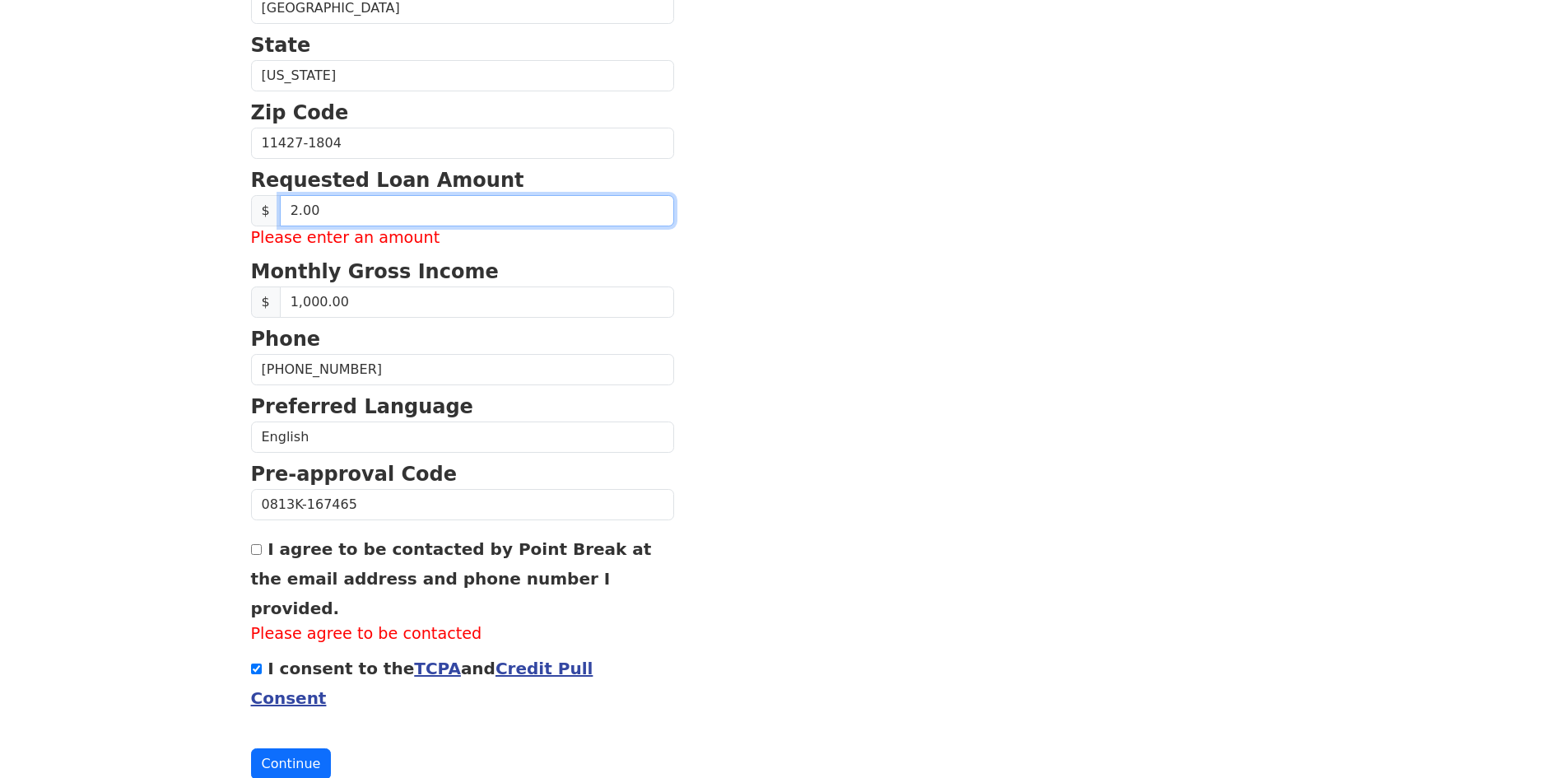
click at [251, 748] on button "Continue" at bounding box center [291, 763] width 81 height 31
click at [299, 207] on input "2.00" at bounding box center [476, 210] width 394 height 31
click at [300, 207] on input "2.00" at bounding box center [476, 210] width 394 height 31
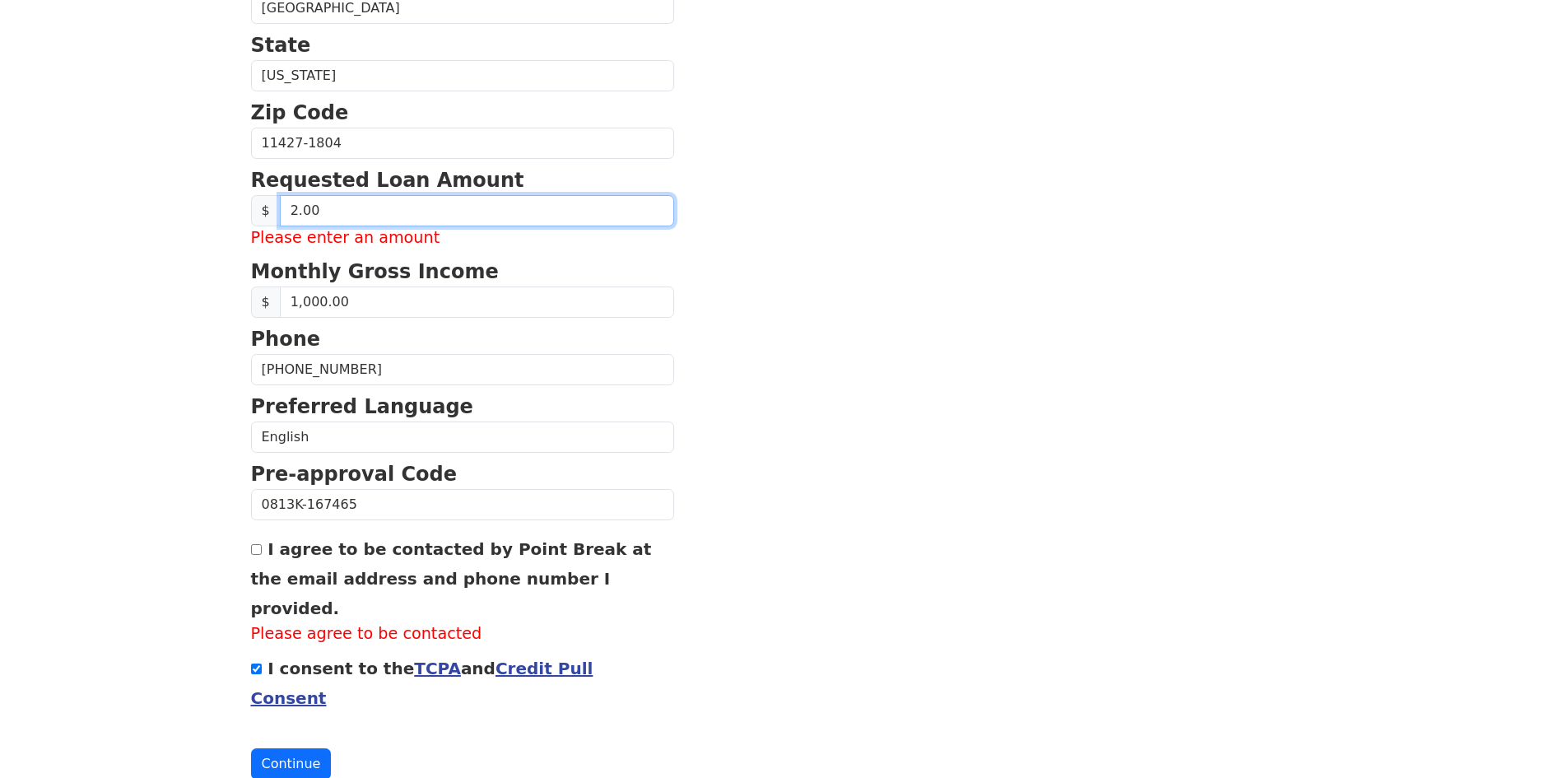
click at [380, 199] on input "2.00" at bounding box center [476, 210] width 394 height 31
click at [380, 200] on input "0.00" at bounding box center [476, 210] width 394 height 31
click at [358, 203] on input "0.00" at bounding box center [476, 210] width 394 height 31
click at [299, 211] on input "0.00" at bounding box center [476, 210] width 394 height 31
click at [332, 212] on input "0.22" at bounding box center [476, 210] width 394 height 31
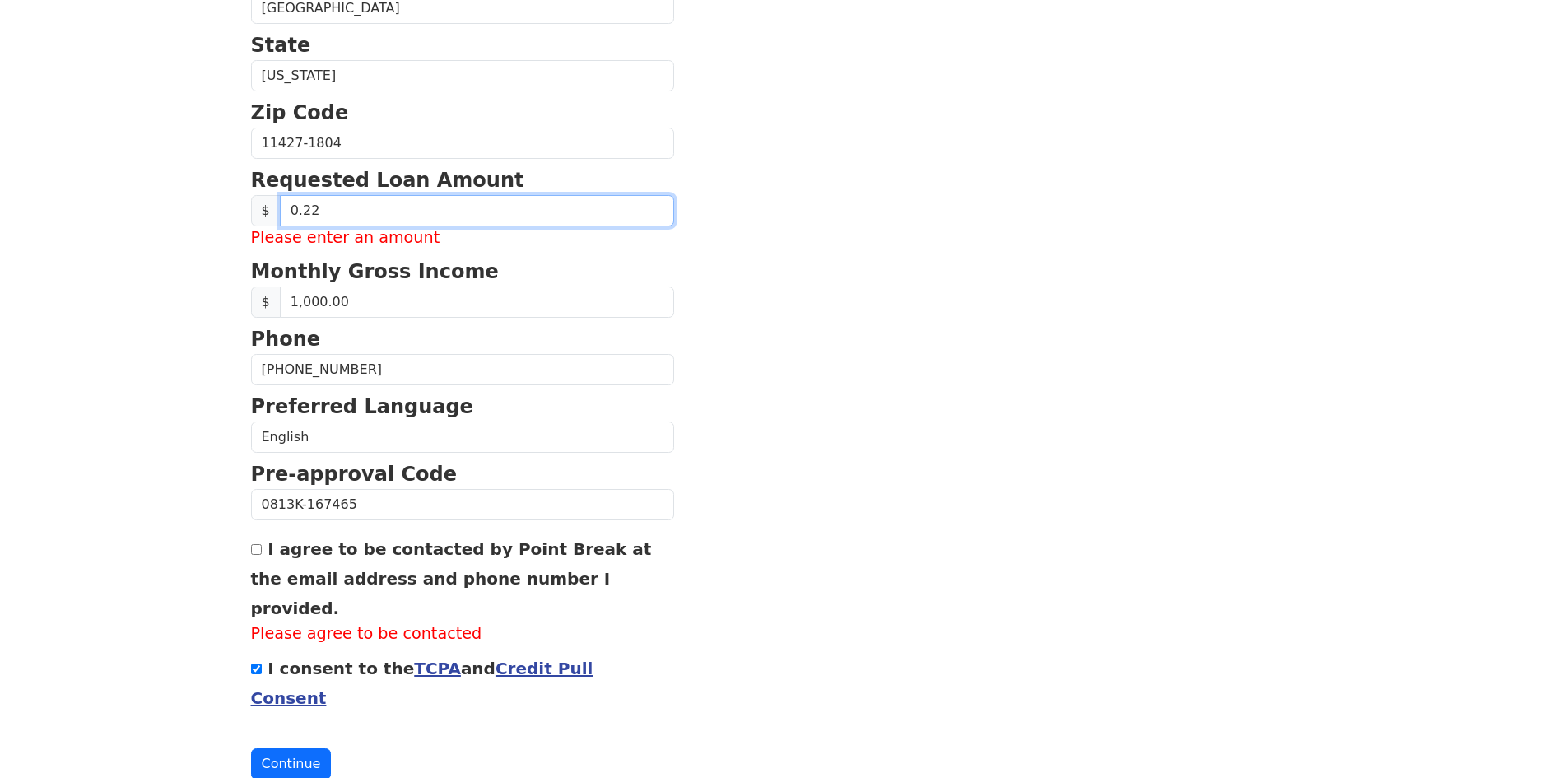
type input "0.20"
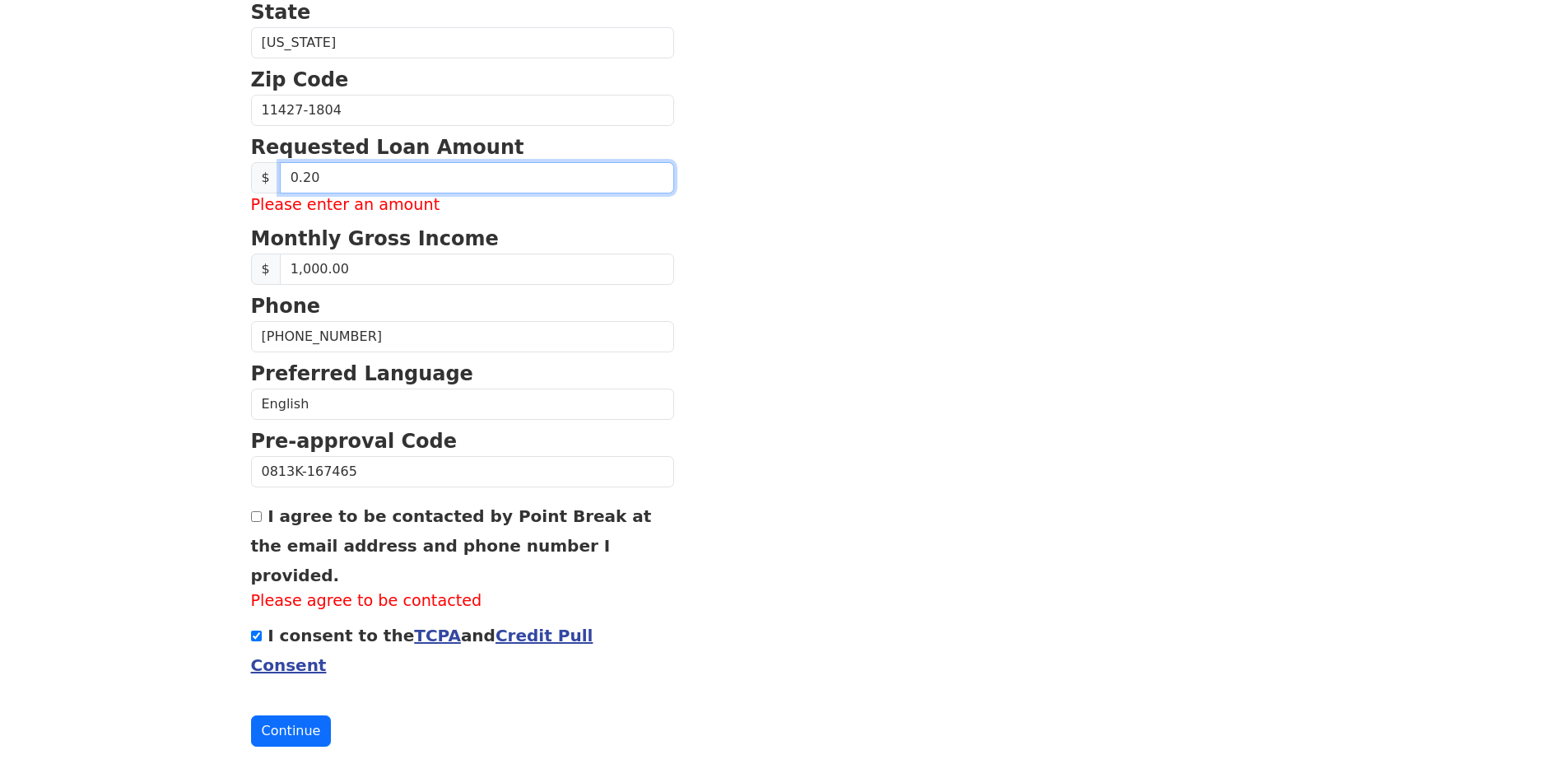
scroll to position [636, 0]
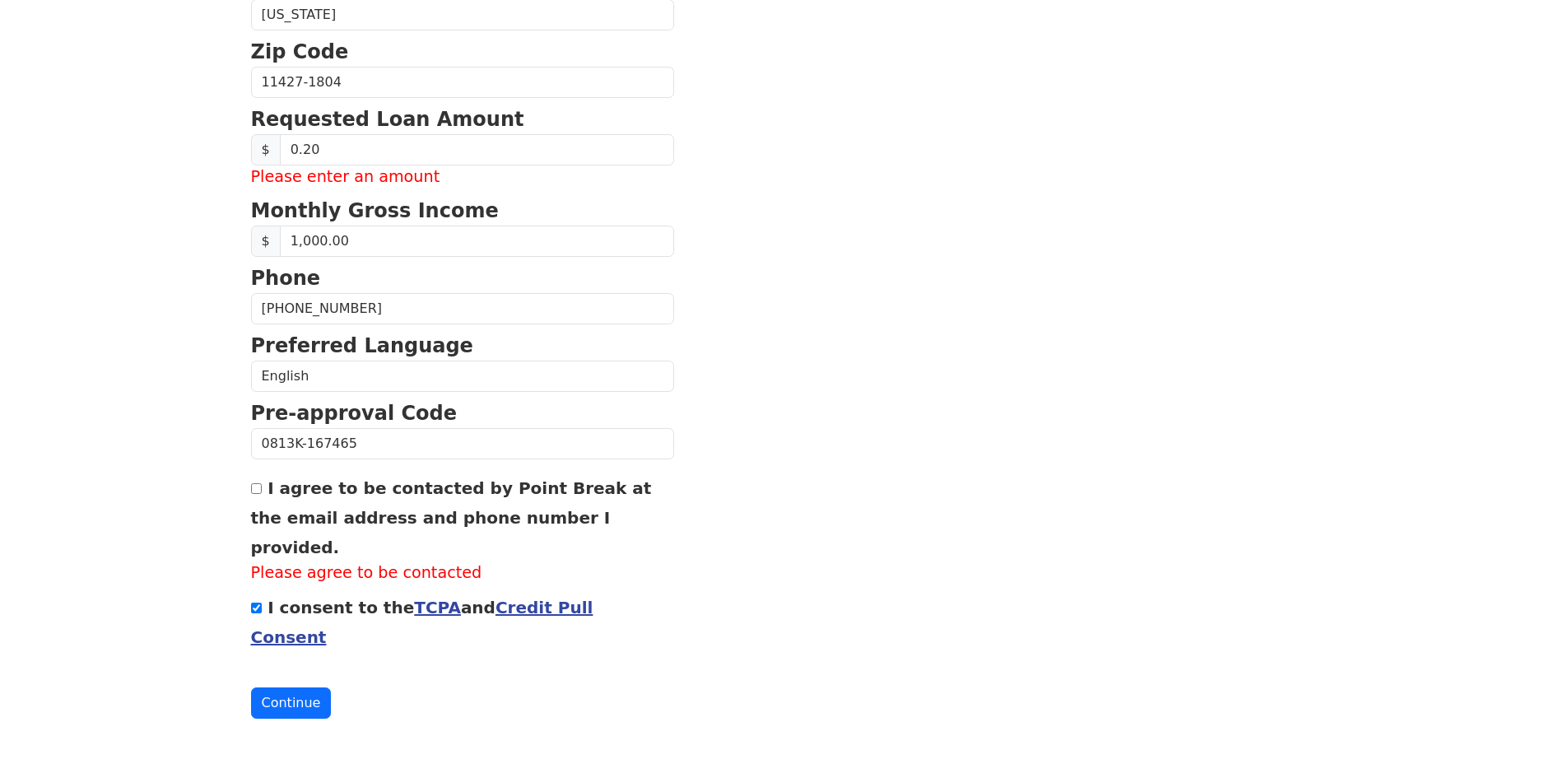
click at [254, 490] on input "I agree to be contacted by Point Break at the email address and phone number I …" at bounding box center [256, 489] width 11 height 11
checkbox input "true"
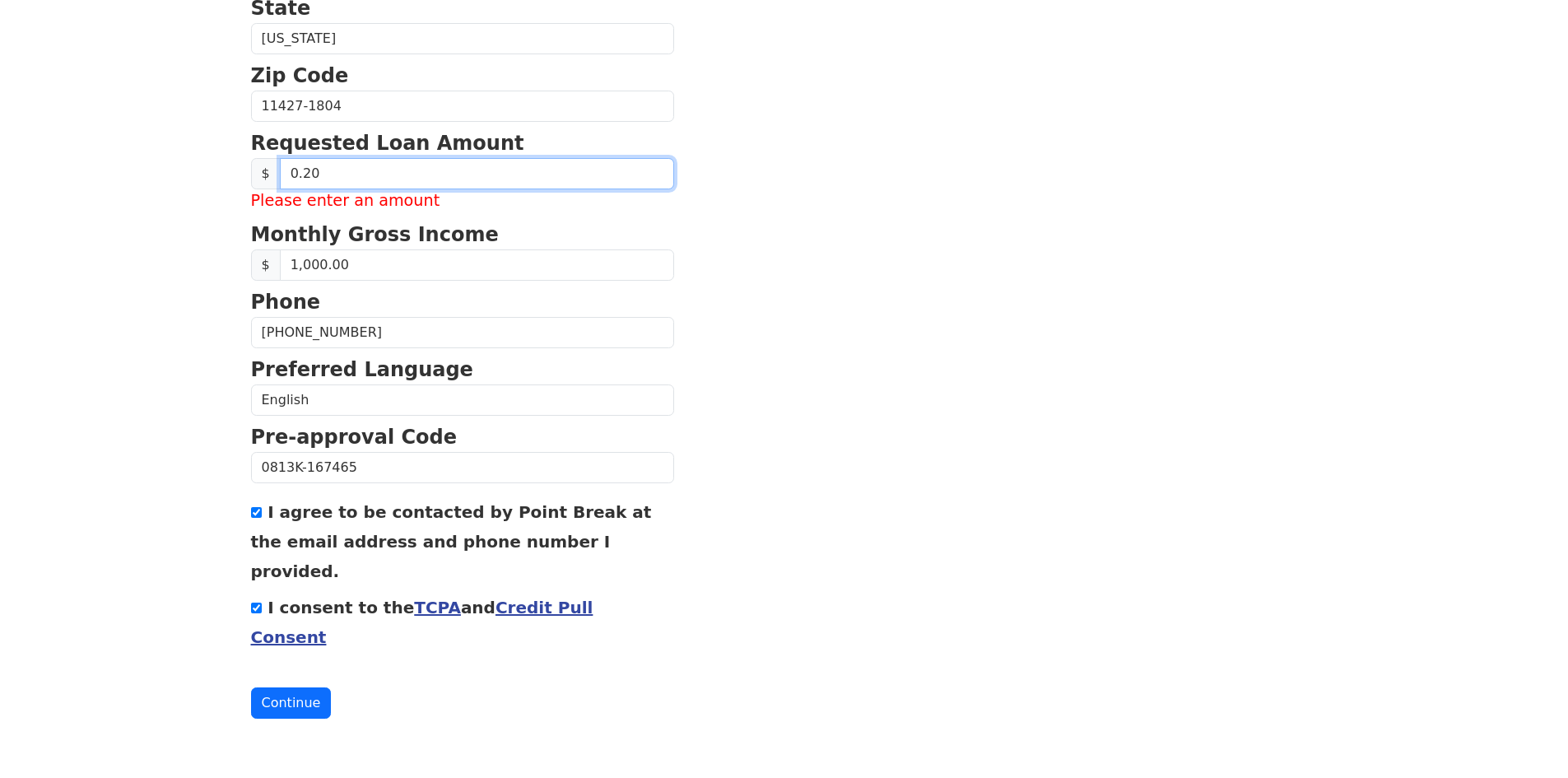
click at [320, 168] on input "0.20" at bounding box center [476, 173] width 394 height 31
click at [298, 174] on input "0.20" at bounding box center [476, 173] width 394 height 31
type input "0.22"
